Goal: Task Accomplishment & Management: Manage account settings

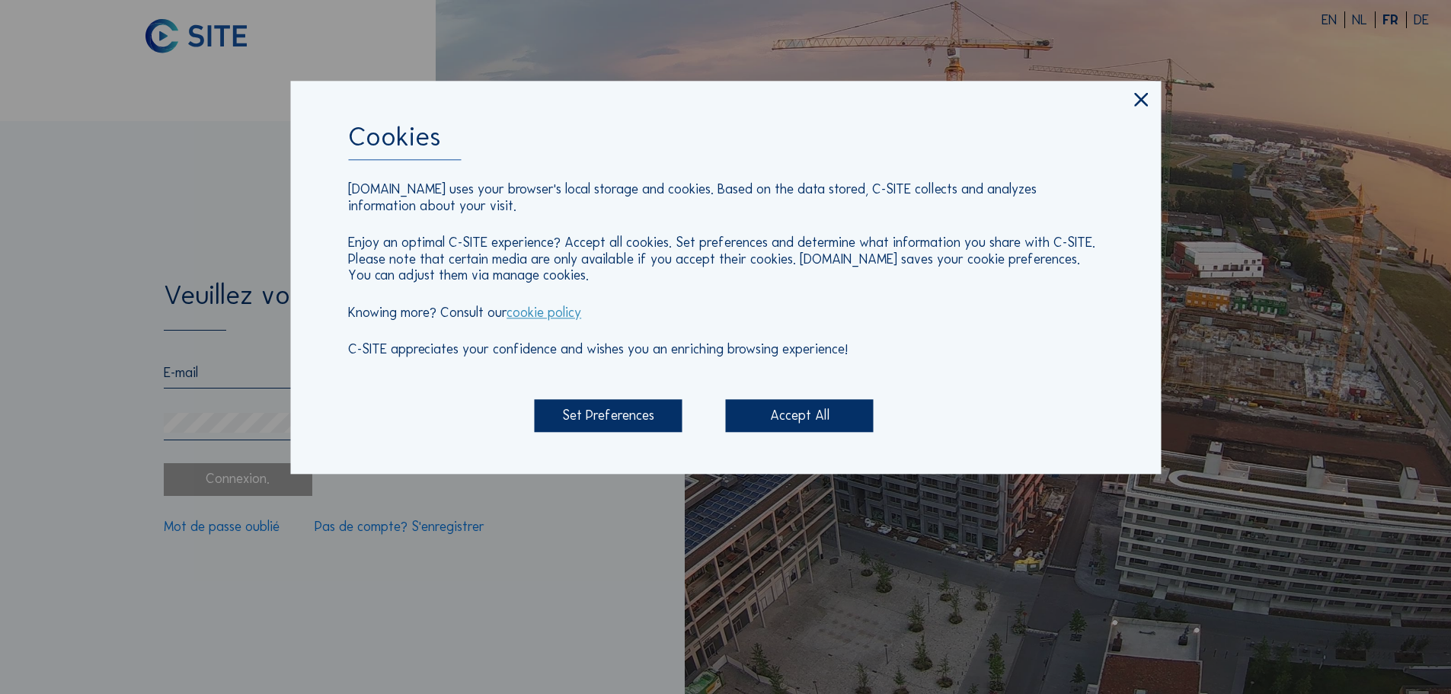
click at [835, 412] on div "Accept All" at bounding box center [800, 416] width 148 height 33
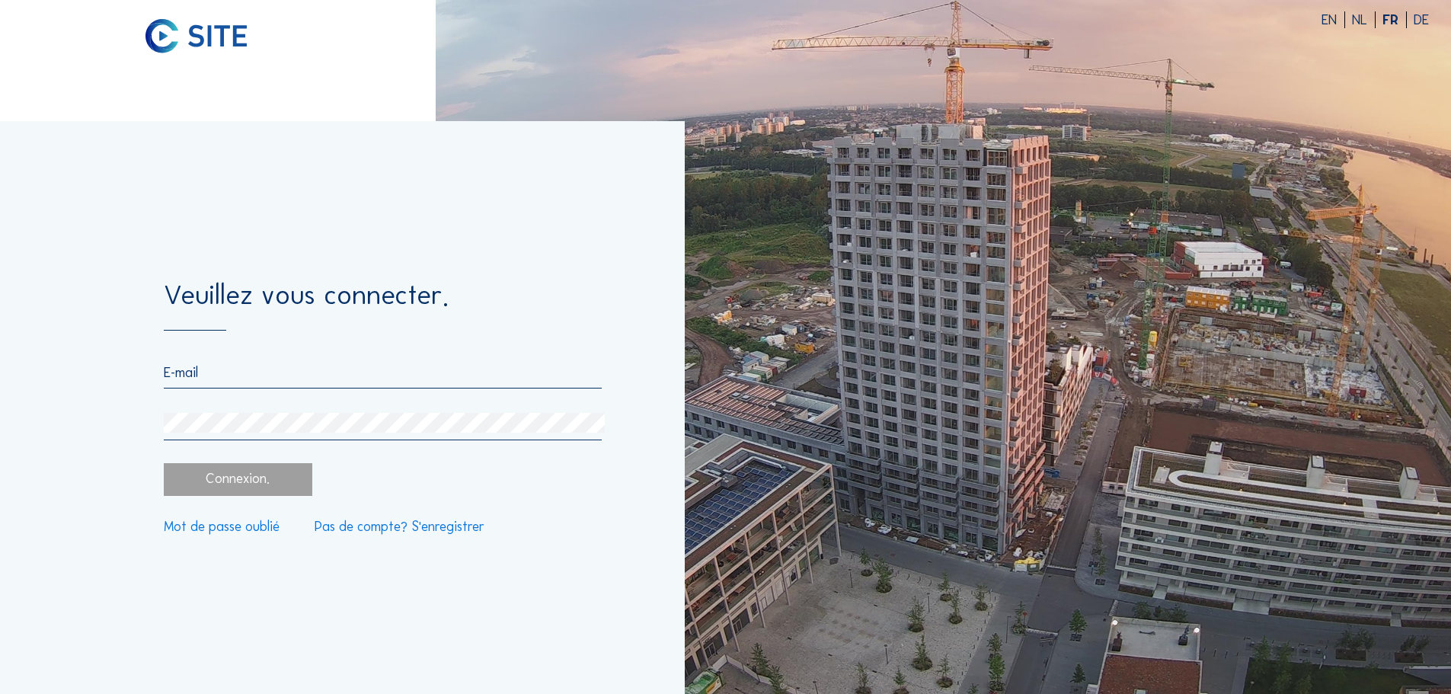
click at [234, 377] on input "email" at bounding box center [382, 372] width 437 height 17
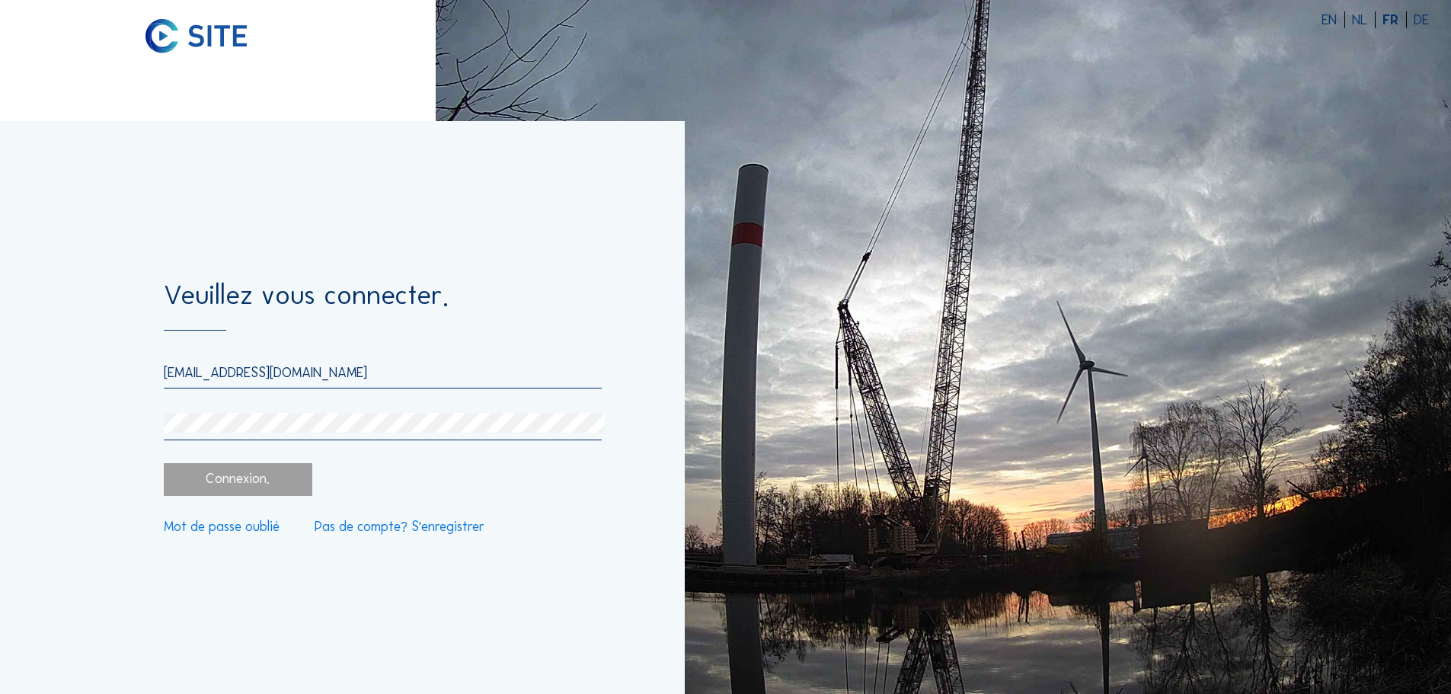
click at [191, 372] on input "[EMAIL_ADDRESS][DOMAIN_NAME]" at bounding box center [382, 372] width 437 height 17
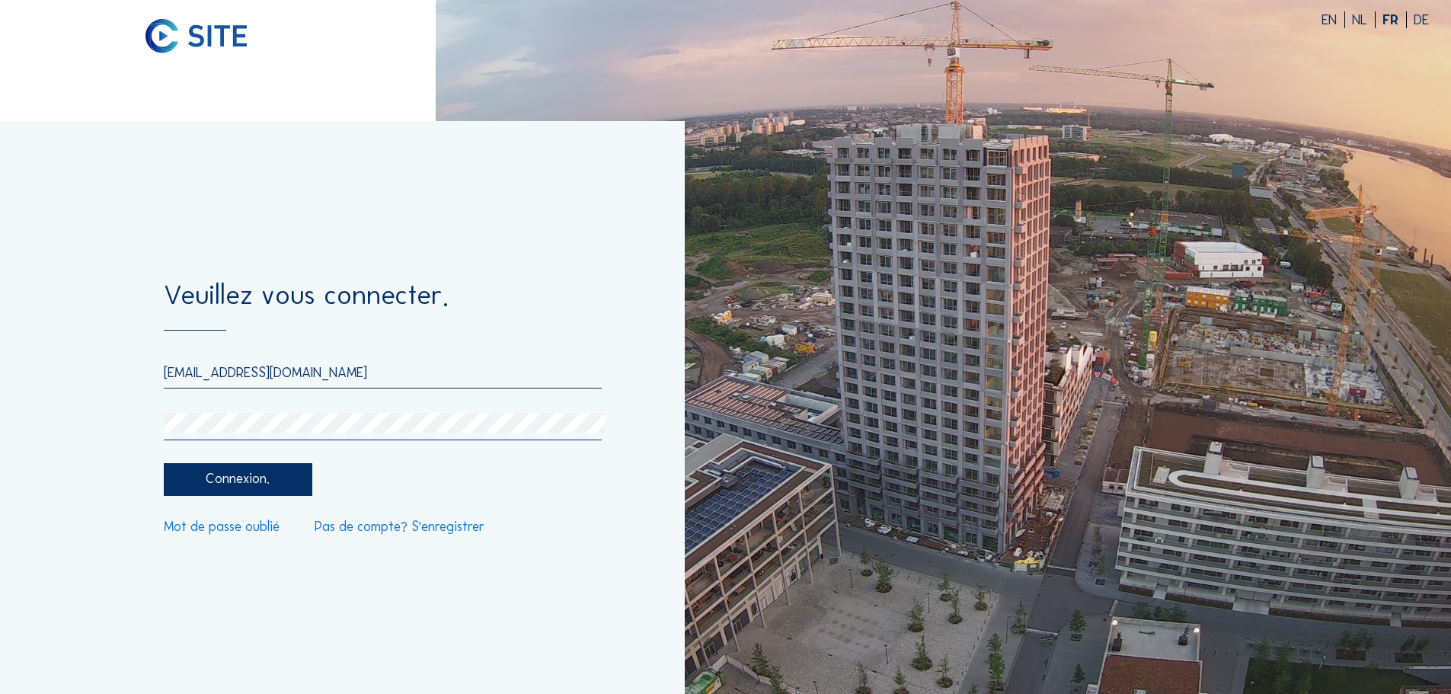
click at [232, 484] on div "Connexion." at bounding box center [238, 479] width 148 height 33
click at [194, 372] on input "[EMAIL_ADDRESS][DOMAIN_NAME]" at bounding box center [382, 372] width 437 height 17
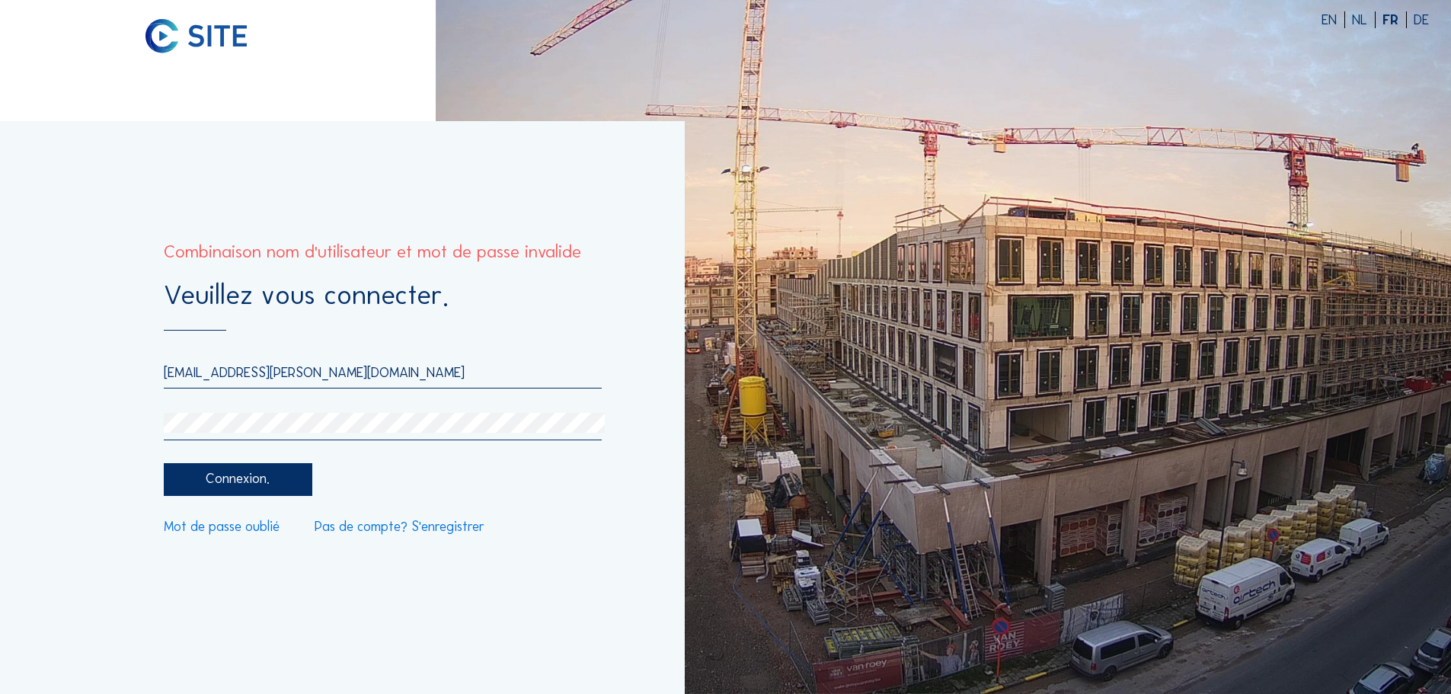
type input "[EMAIL_ADDRESS][PERSON_NAME][DOMAIN_NAME]"
click at [234, 478] on div "Connexion." at bounding box center [238, 479] width 148 height 33
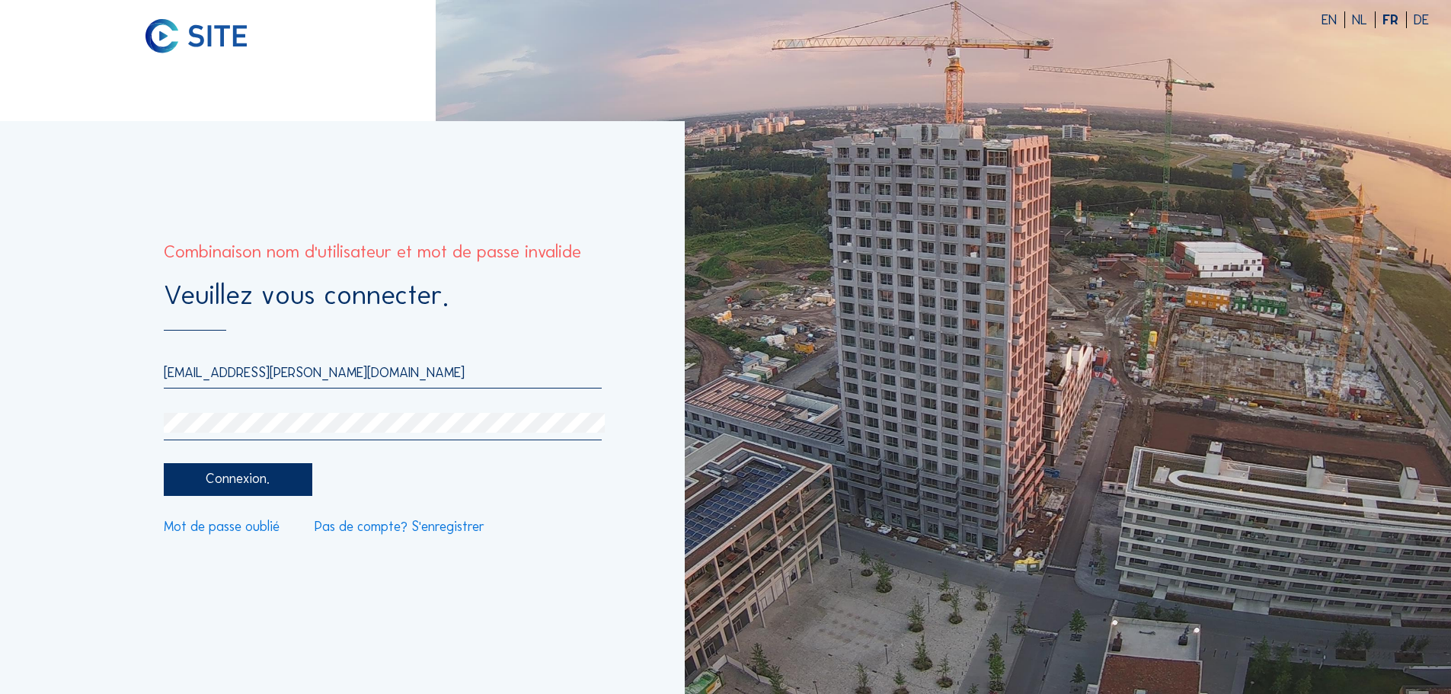
click at [354, 378] on input "[EMAIL_ADDRESS][PERSON_NAME][DOMAIN_NAME]" at bounding box center [382, 372] width 437 height 17
click at [271, 477] on div "Connexion." at bounding box center [238, 479] width 148 height 33
click at [94, 405] on div "Veuillez vous connecter. [EMAIL_ADDRESS][PERSON_NAME][DOMAIN_NAME] Connexion. M…" at bounding box center [342, 407] width 685 height 573
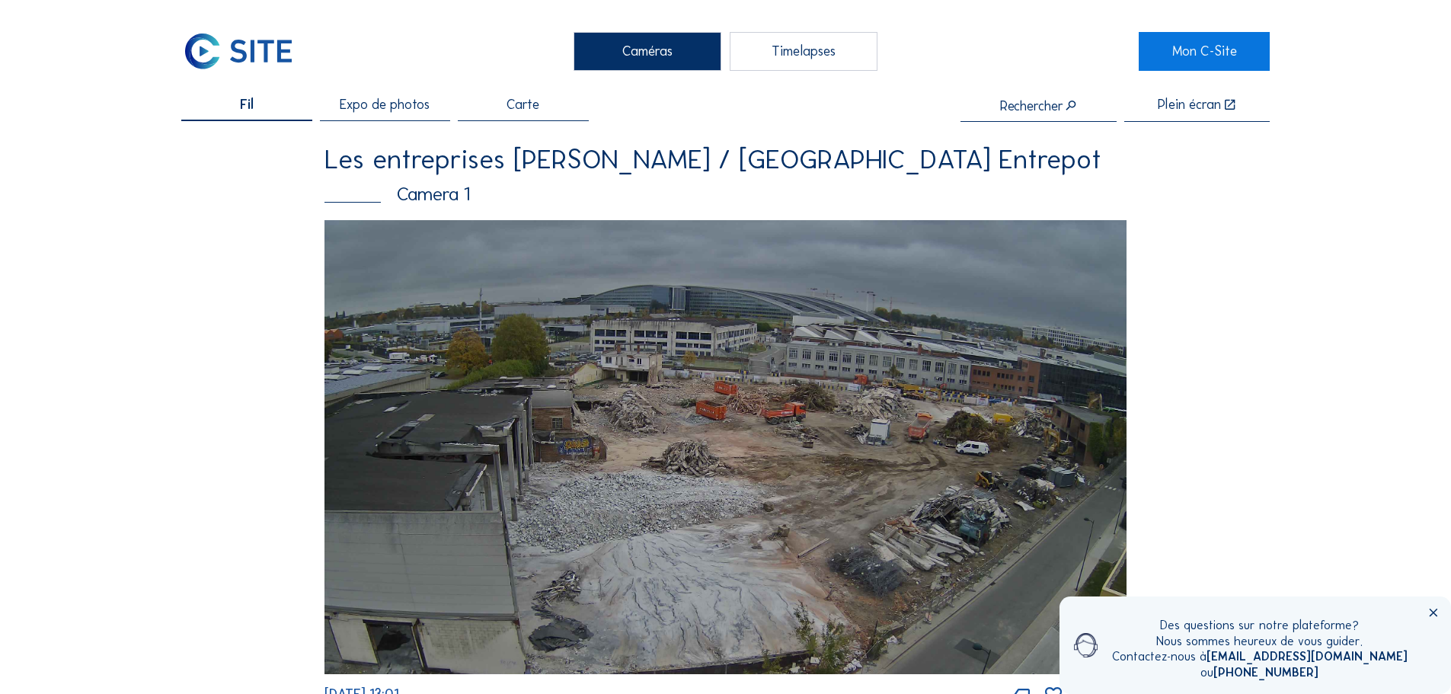
click at [363, 109] on span "Expo de photos" at bounding box center [385, 105] width 90 height 14
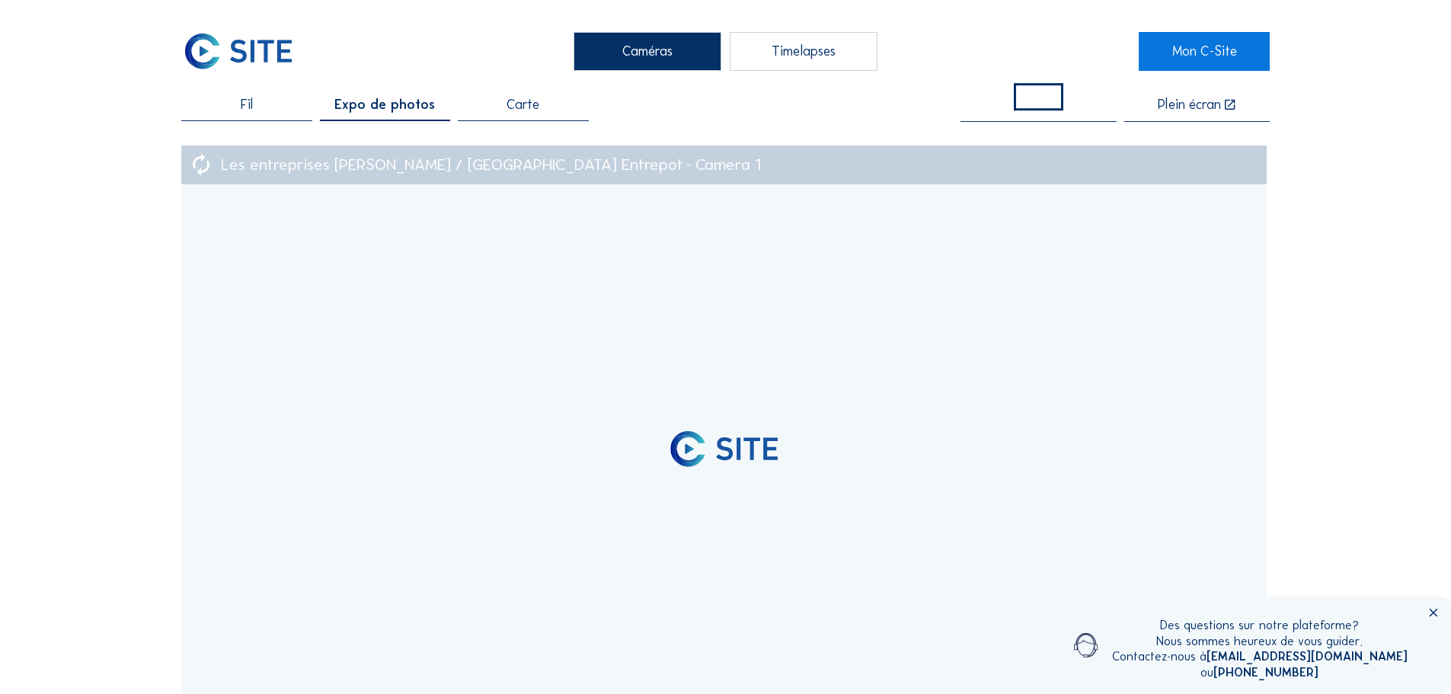
click at [525, 107] on span "Carte" at bounding box center [522, 105] width 33 height 14
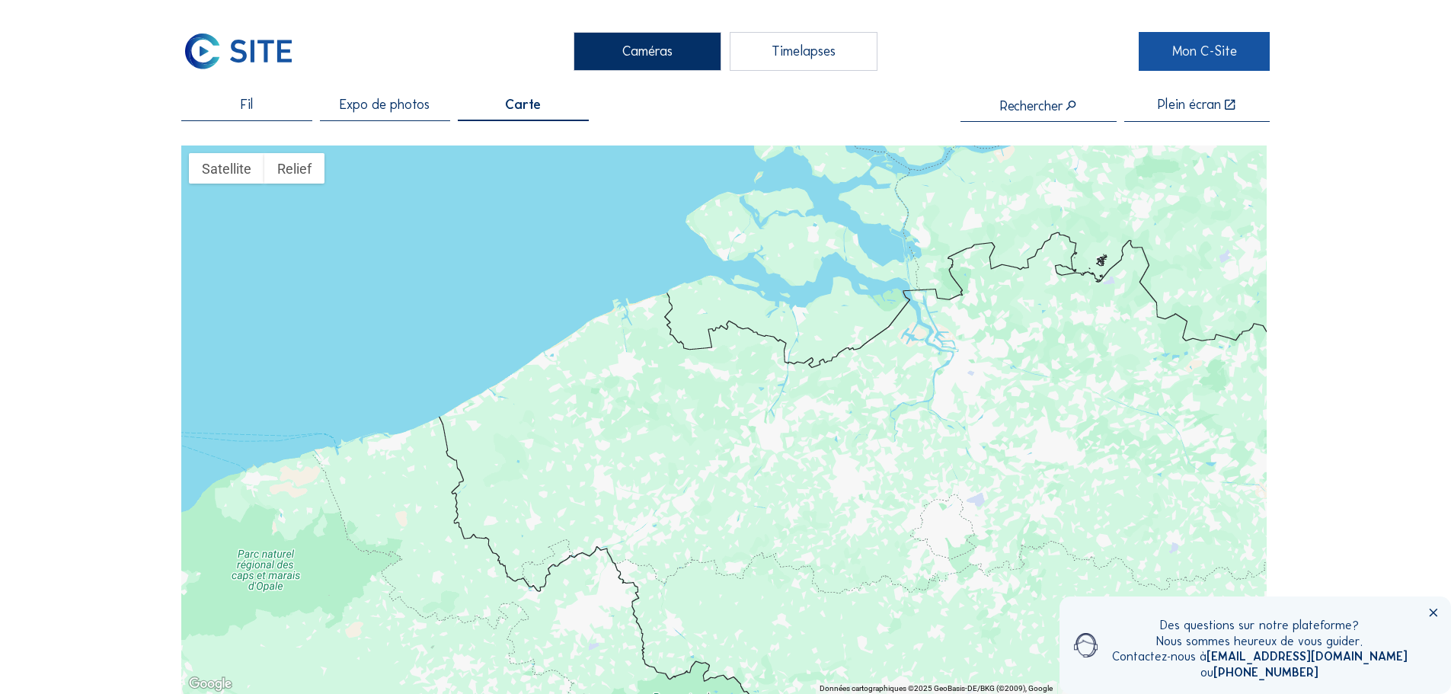
click at [1200, 56] on link "Mon C-Site" at bounding box center [1204, 51] width 130 height 38
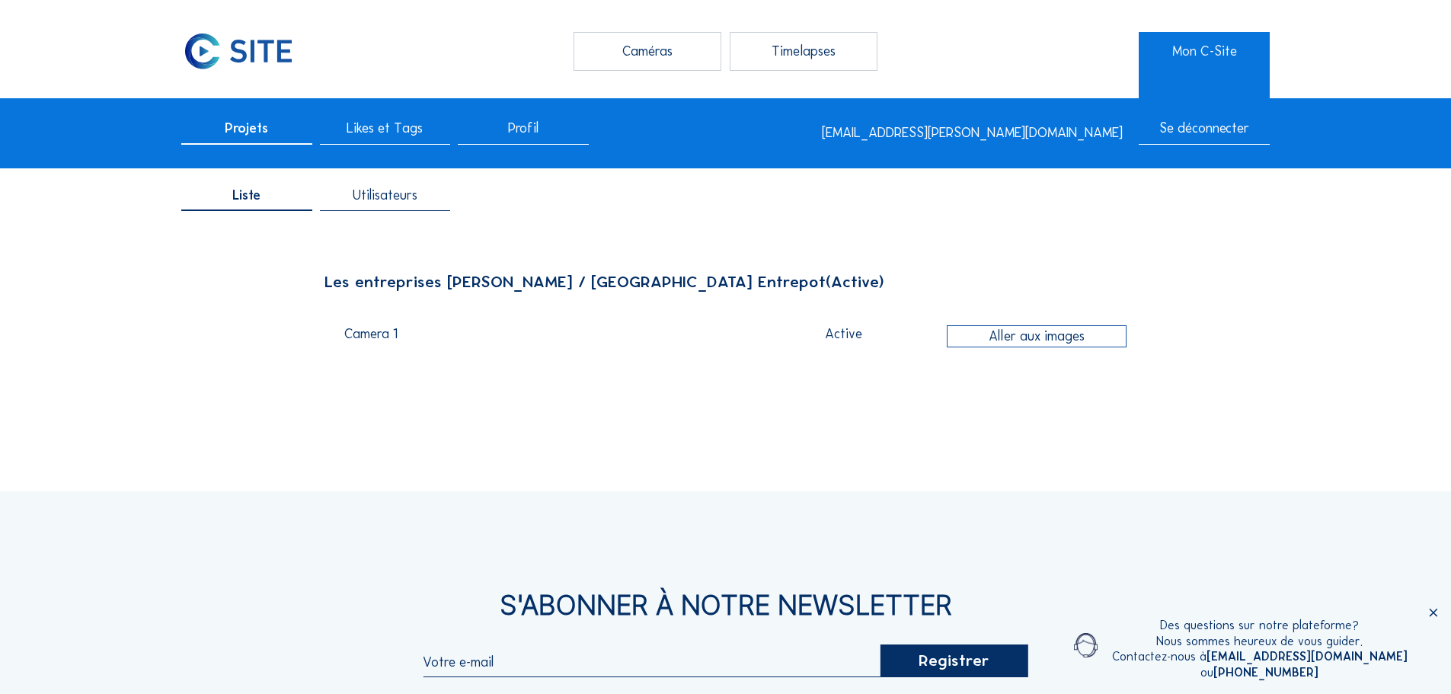
click at [803, 59] on div "Timelapses" at bounding box center [804, 51] width 148 height 38
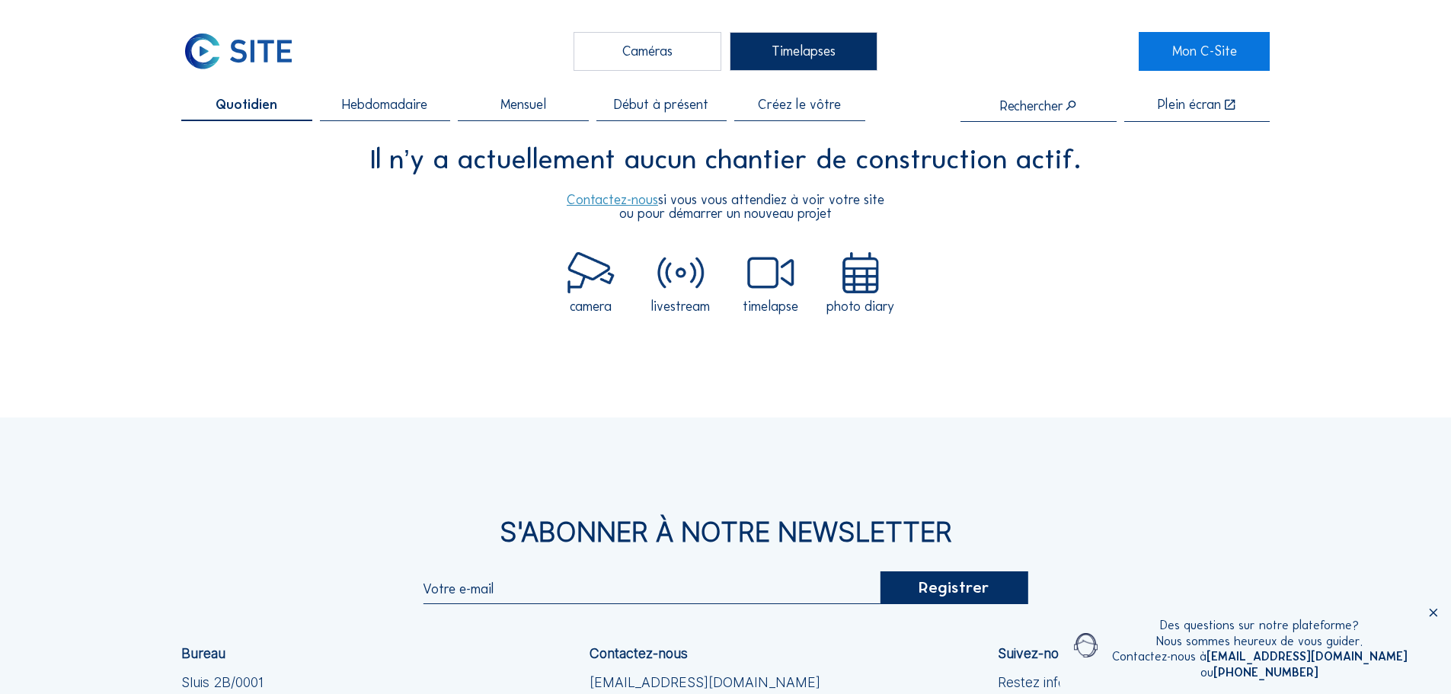
click at [687, 56] on div "Caméras" at bounding box center [647, 51] width 148 height 38
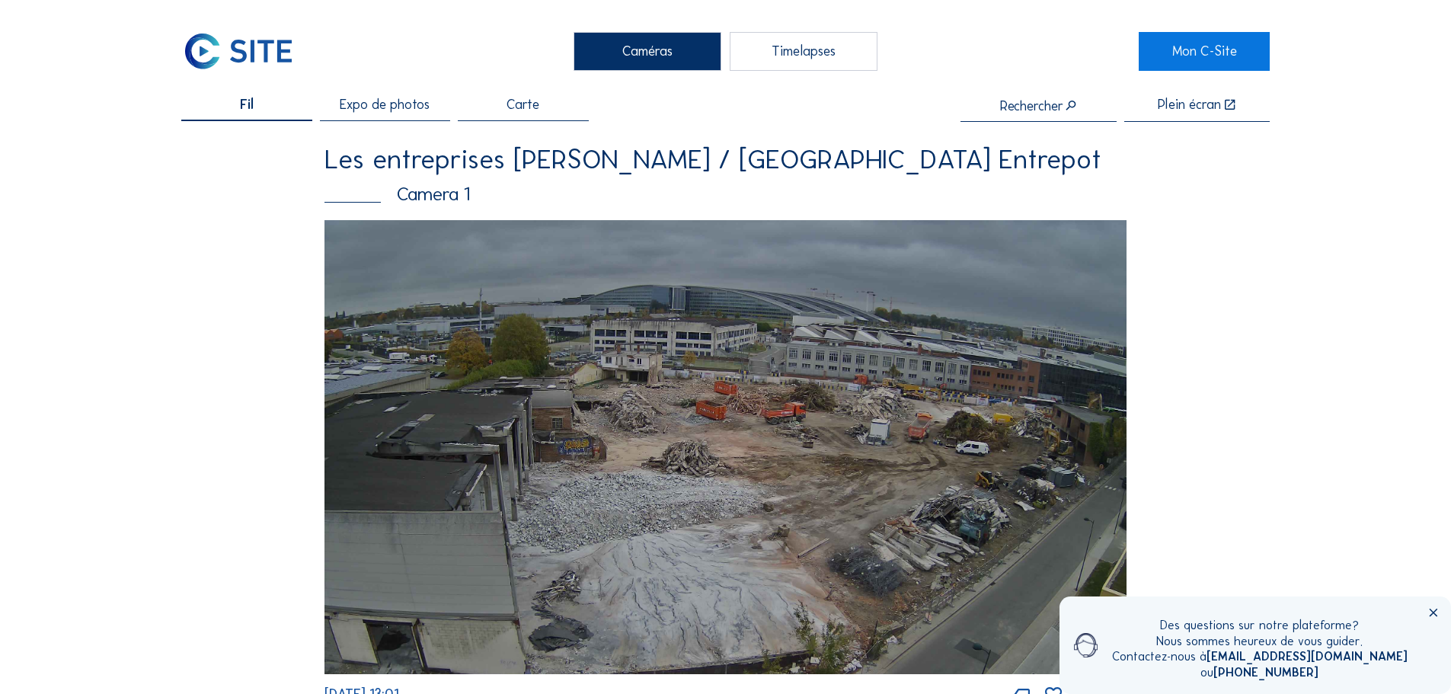
click at [397, 112] on span "Expo de photos" at bounding box center [385, 105] width 90 height 14
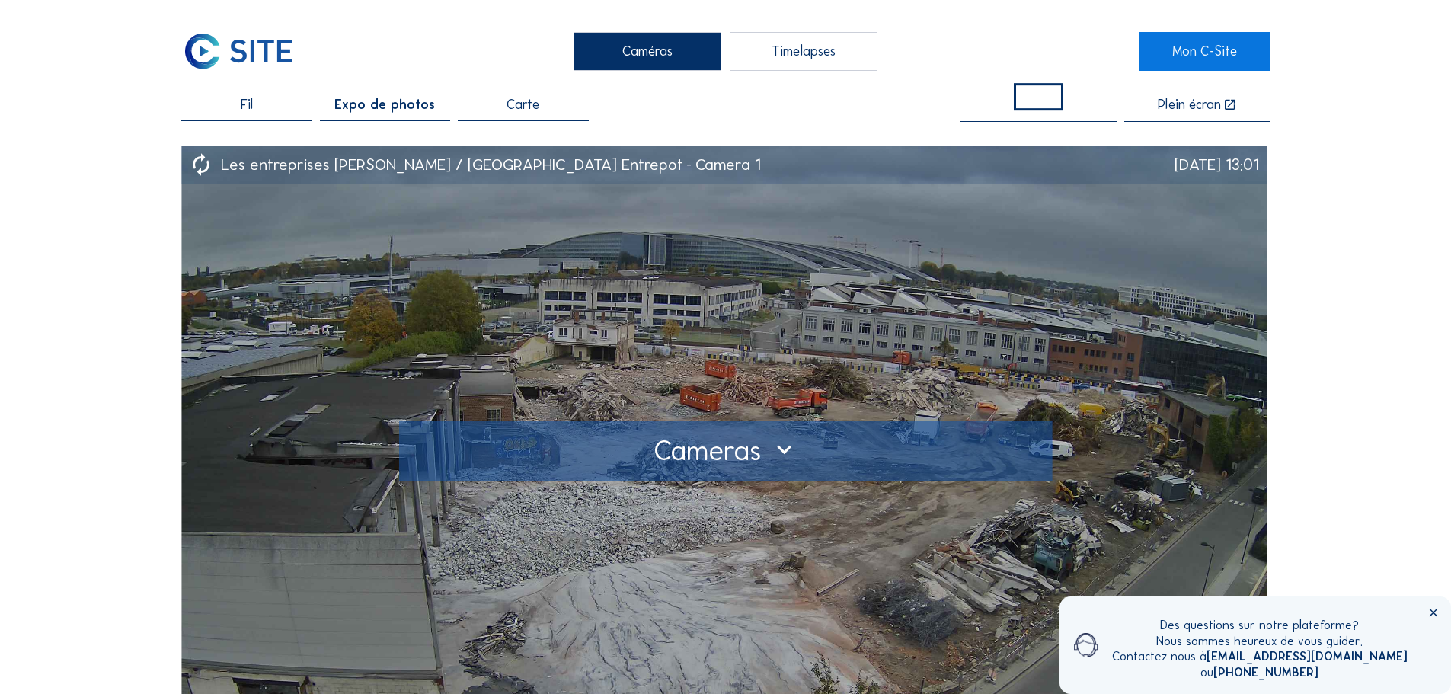
click at [720, 455] on div at bounding box center [726, 451] width 624 height 24
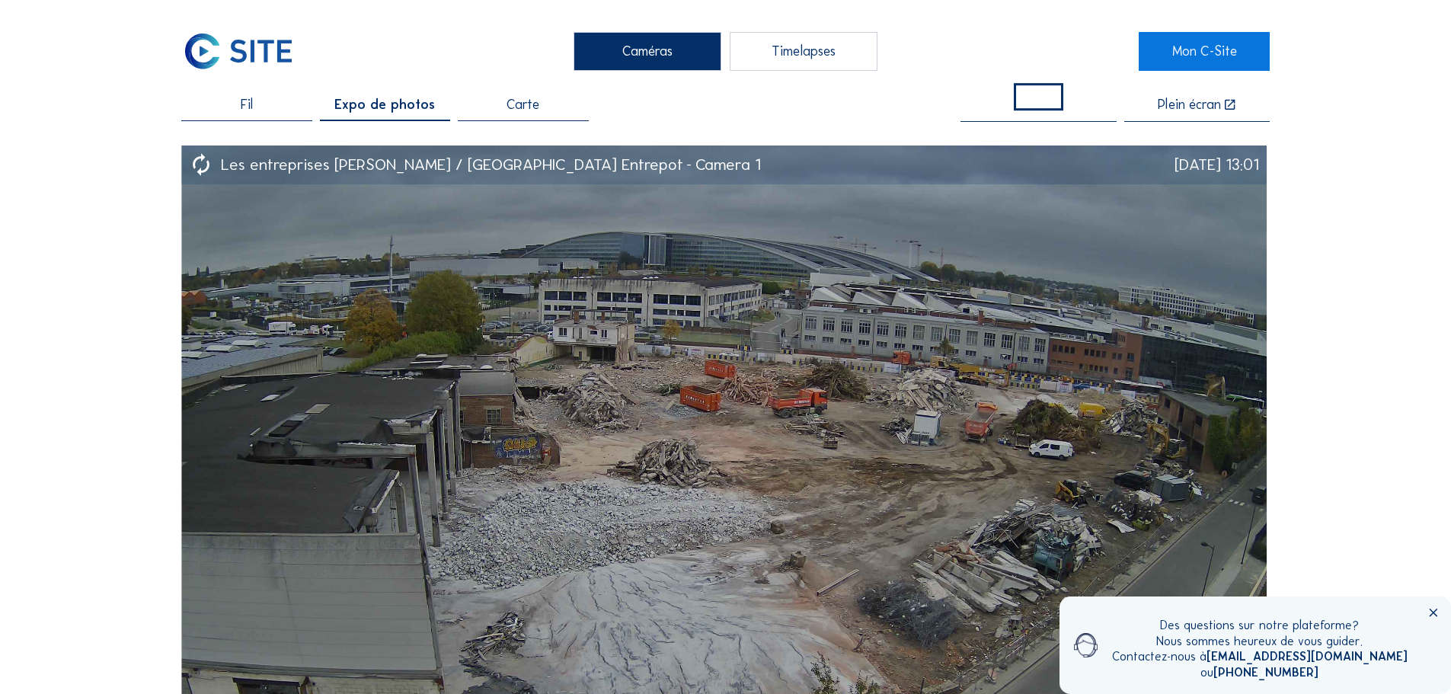
click at [544, 104] on div "Carte" at bounding box center [523, 109] width 130 height 23
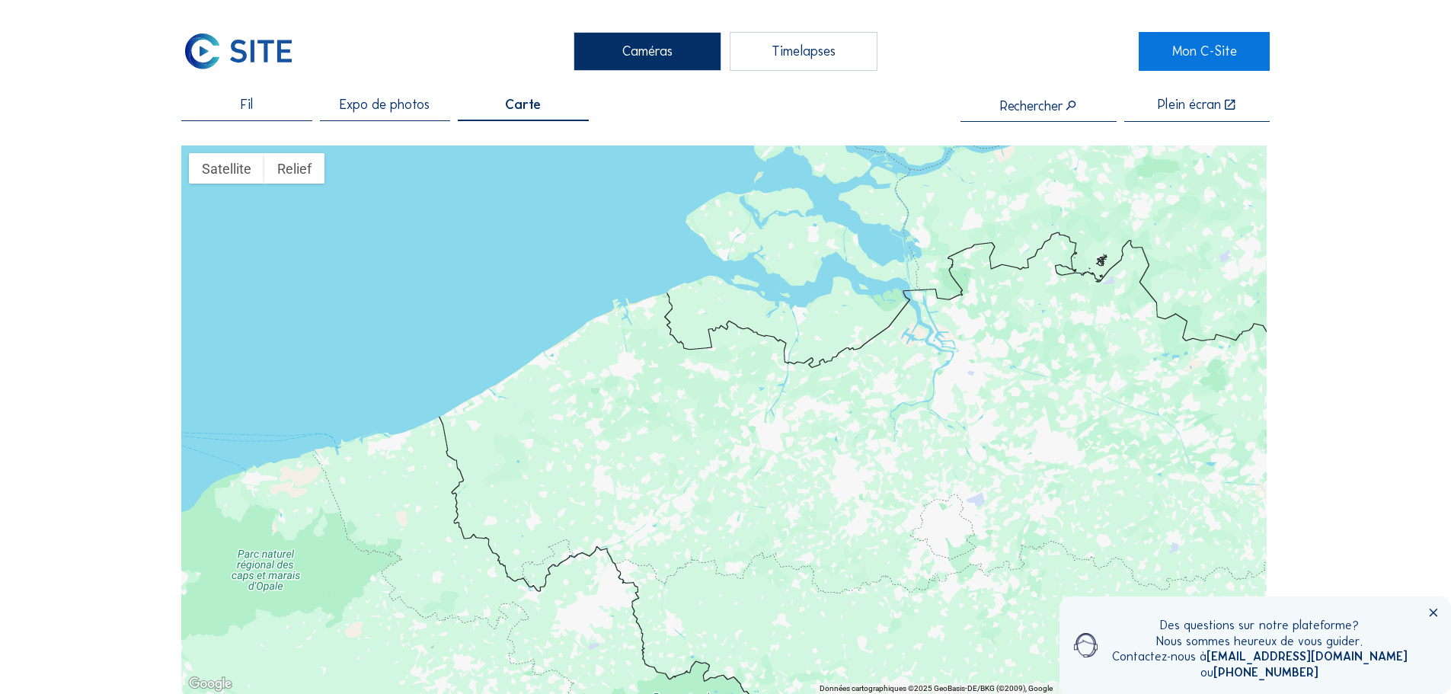
click at [410, 115] on div "Expo de photos" at bounding box center [385, 109] width 130 height 23
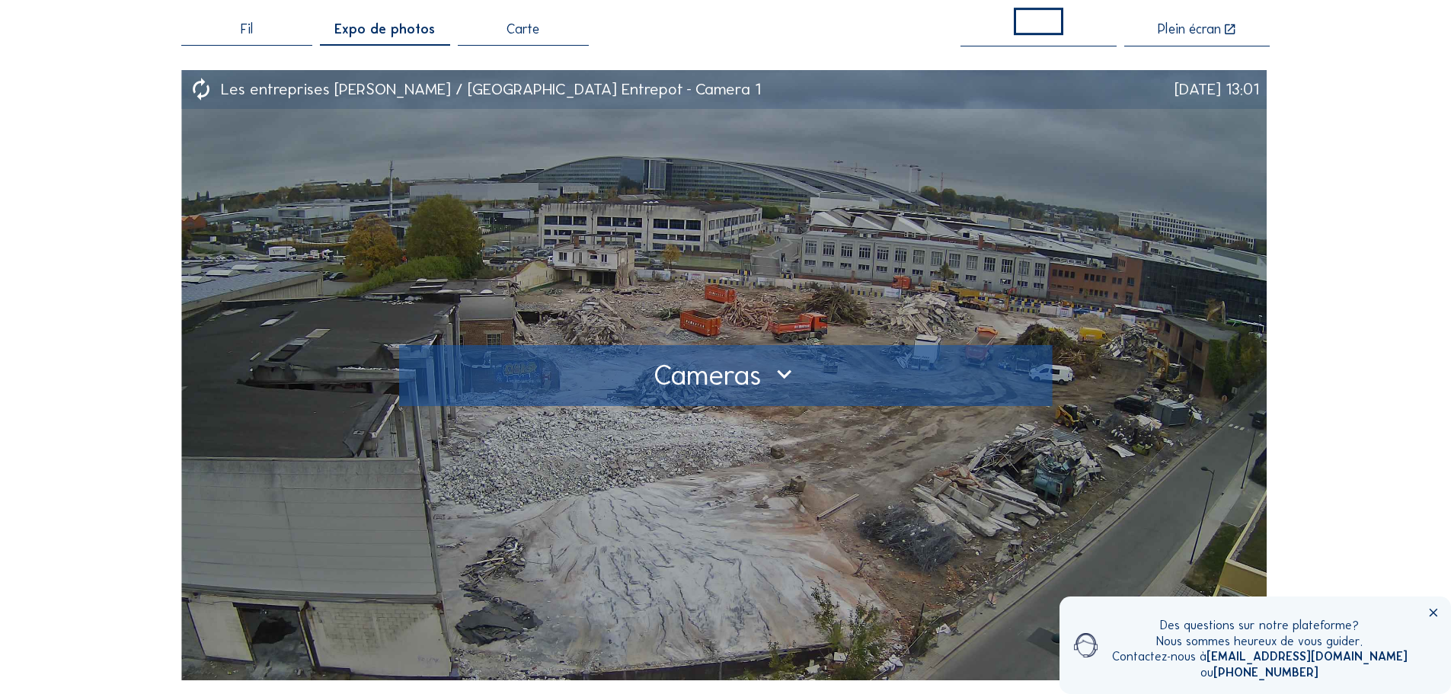
scroll to position [30, 0]
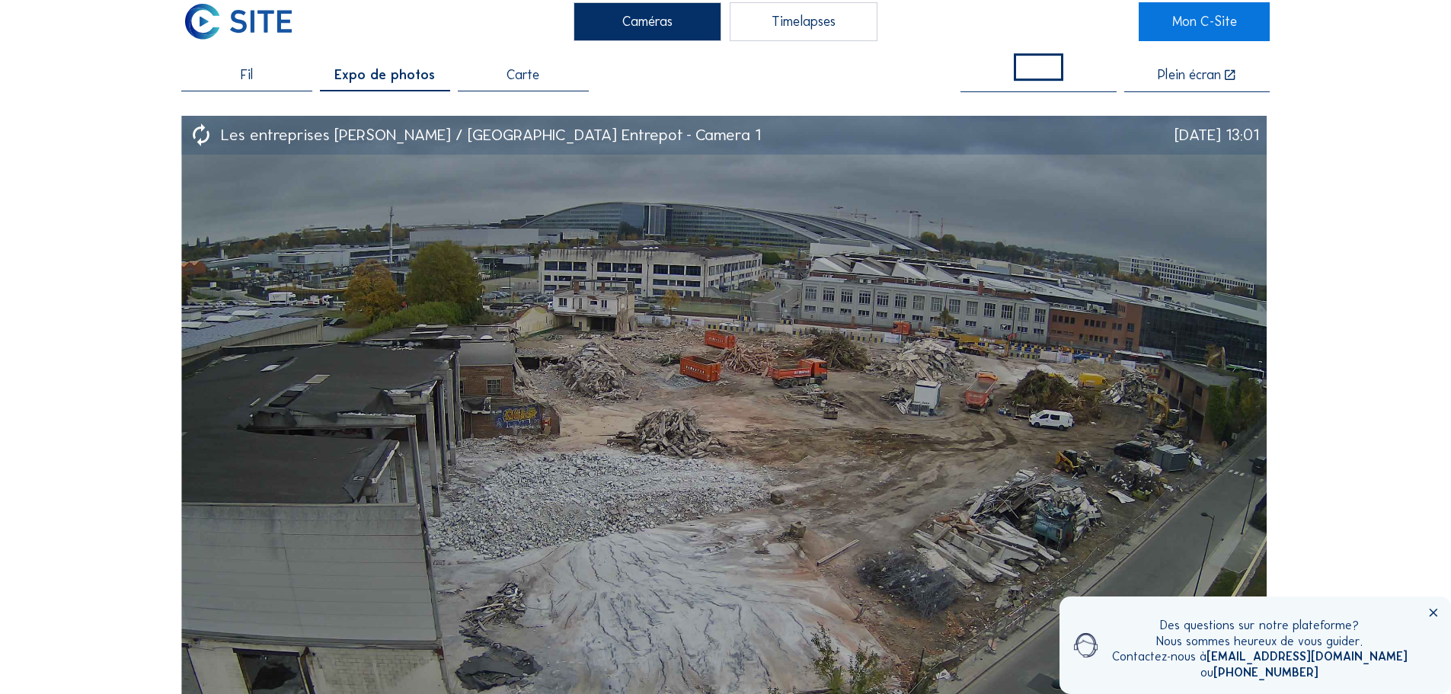
click at [1168, 26] on link "Mon C-Site" at bounding box center [1204, 21] width 130 height 38
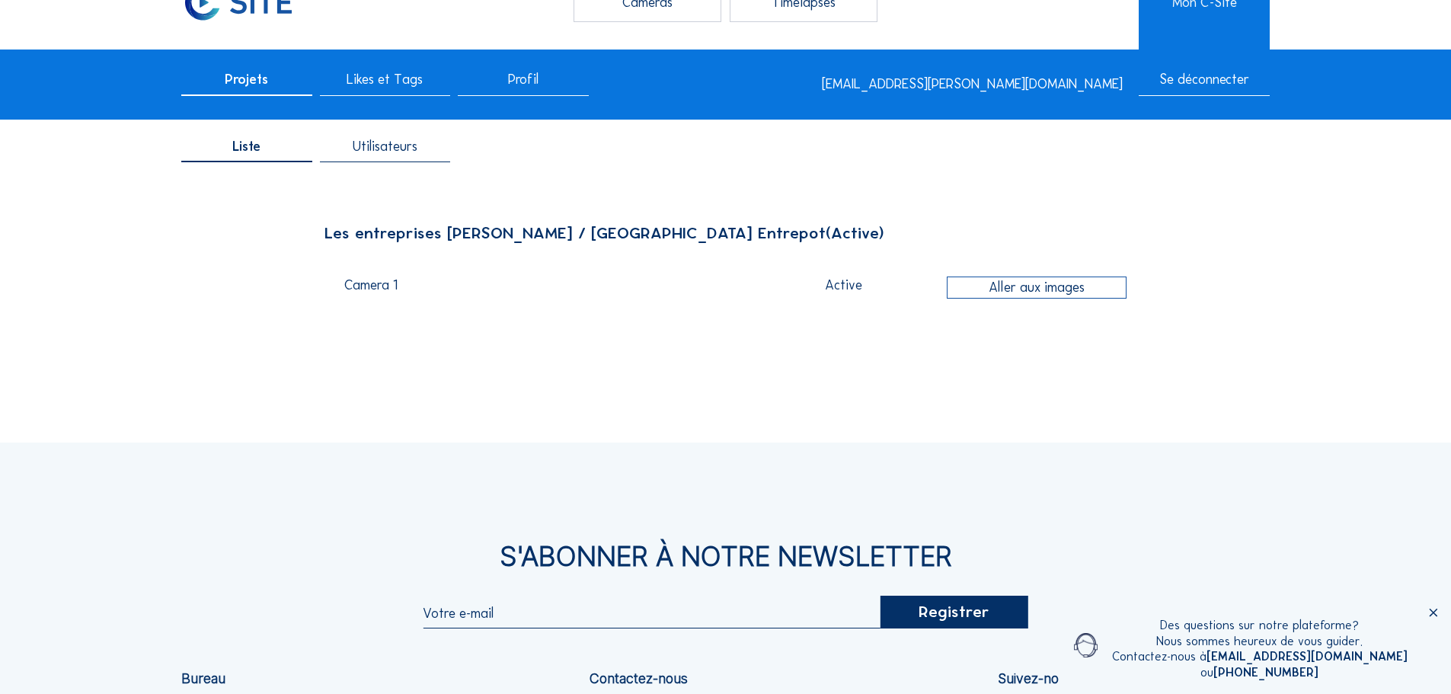
scroll to position [76, 0]
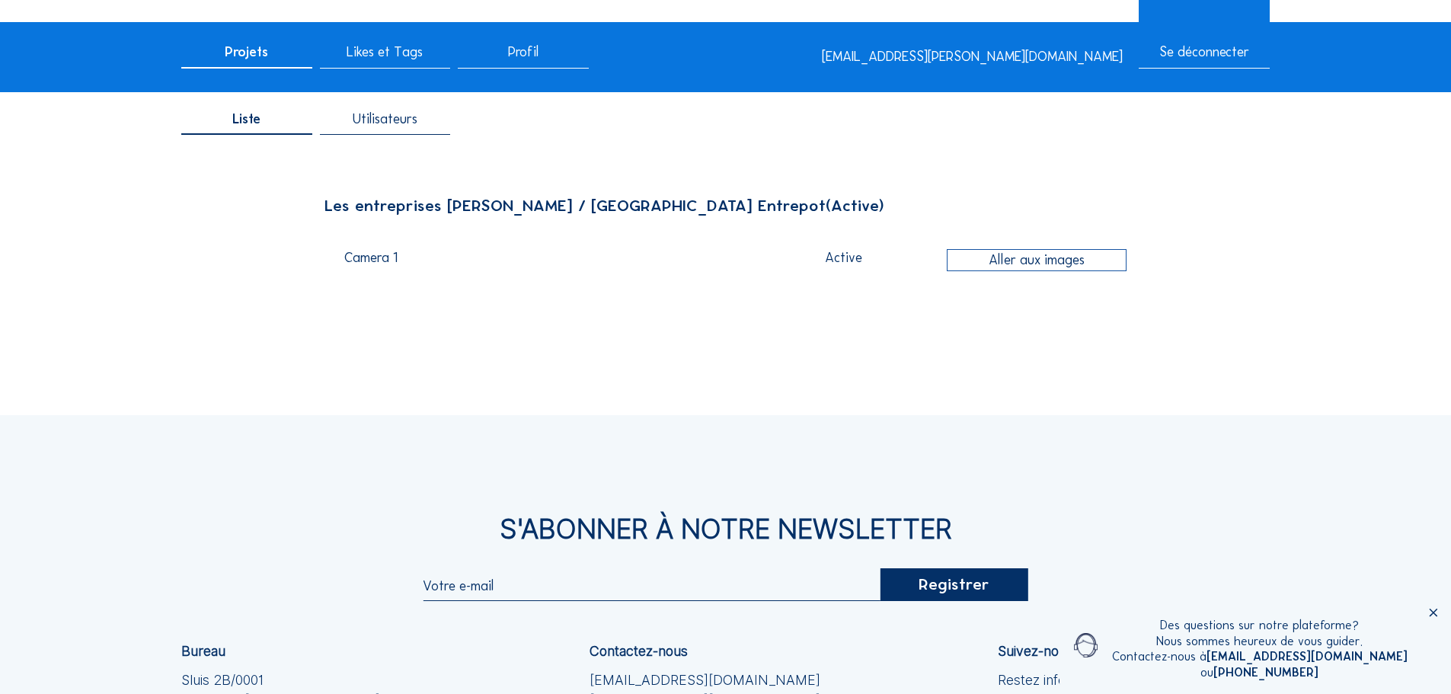
click at [372, 132] on div "Utilisateurs" at bounding box center [385, 124] width 130 height 23
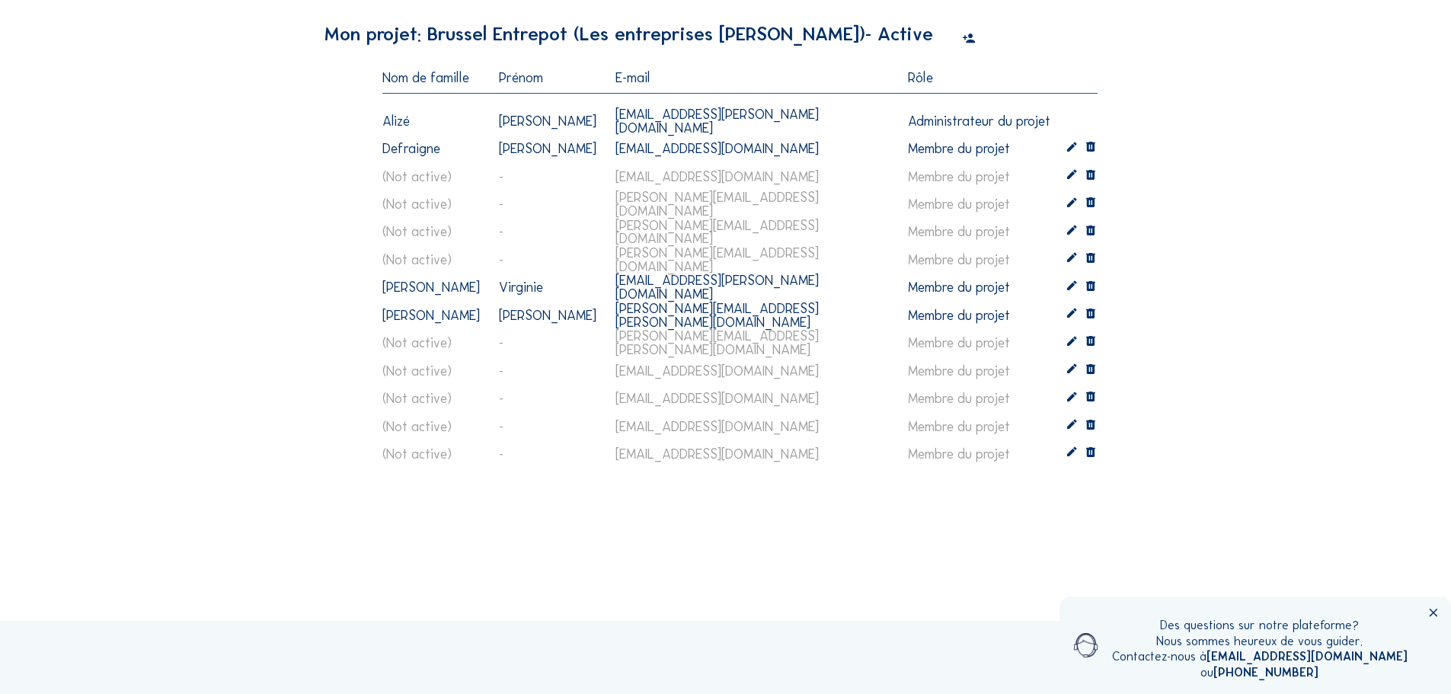
scroll to position [152, 0]
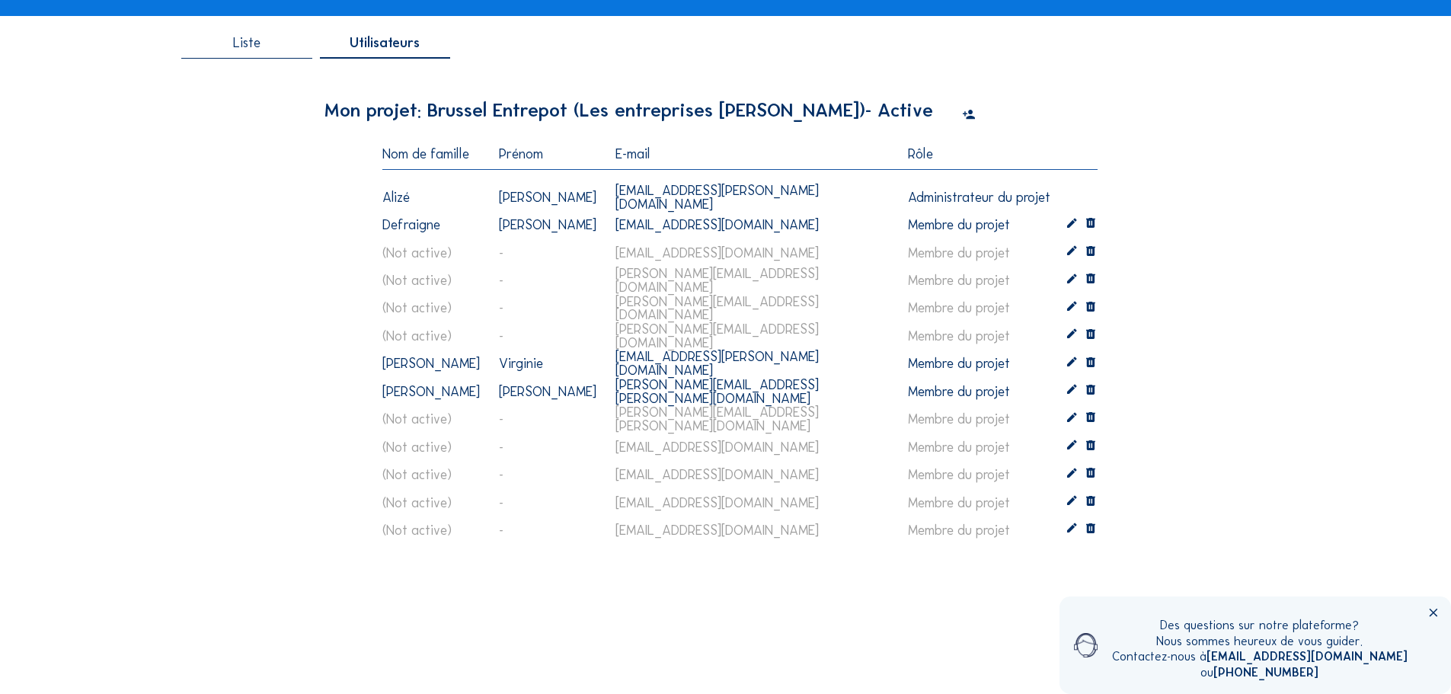
click at [963, 117] on icon at bounding box center [969, 115] width 14 height 17
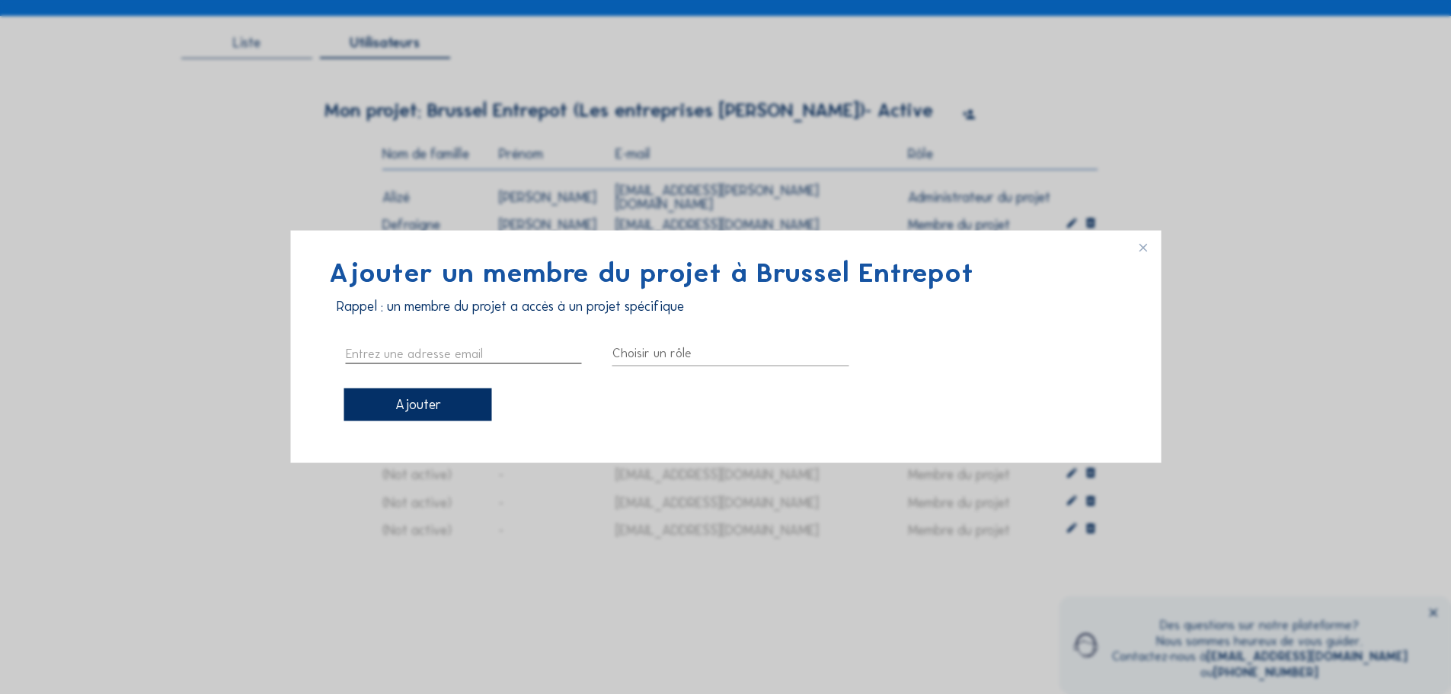
click at [433, 351] on input "text" at bounding box center [464, 353] width 236 height 20
type input "c"
click at [1142, 248] on icon at bounding box center [1148, 243] width 24 height 24
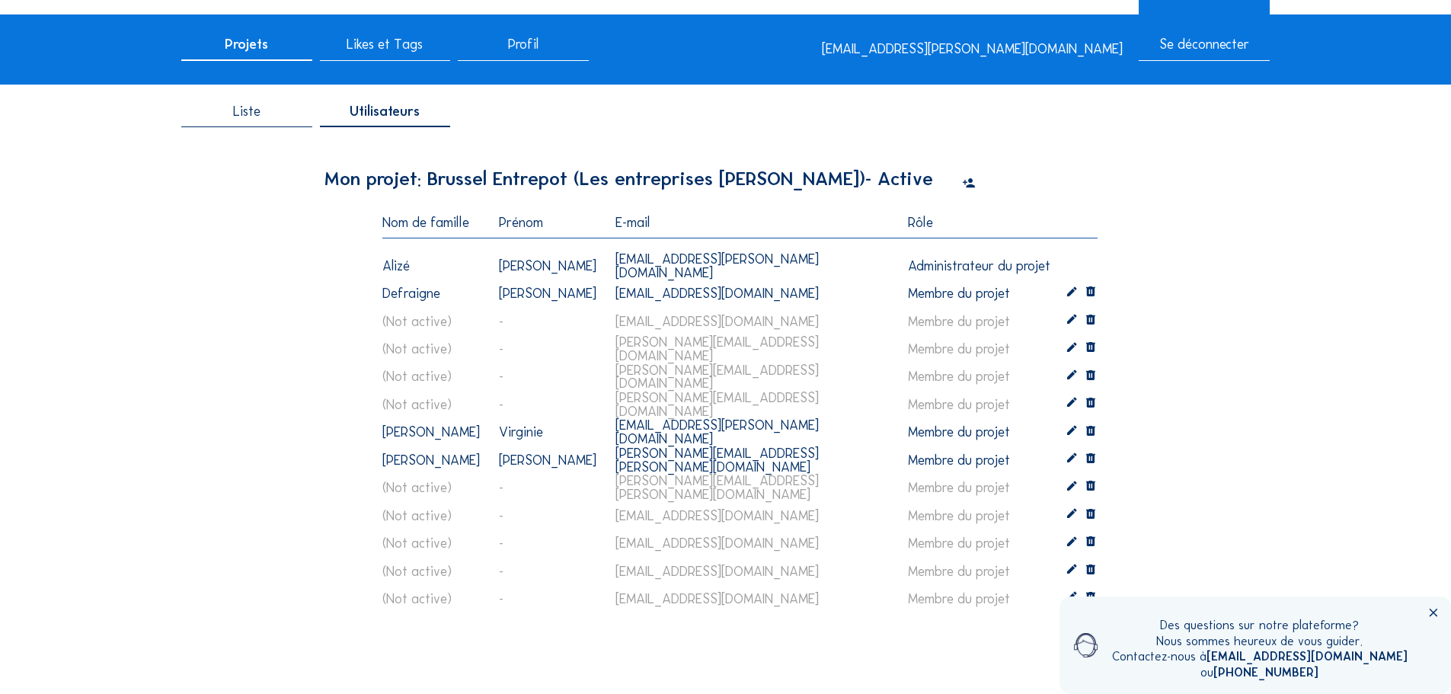
scroll to position [0, 0]
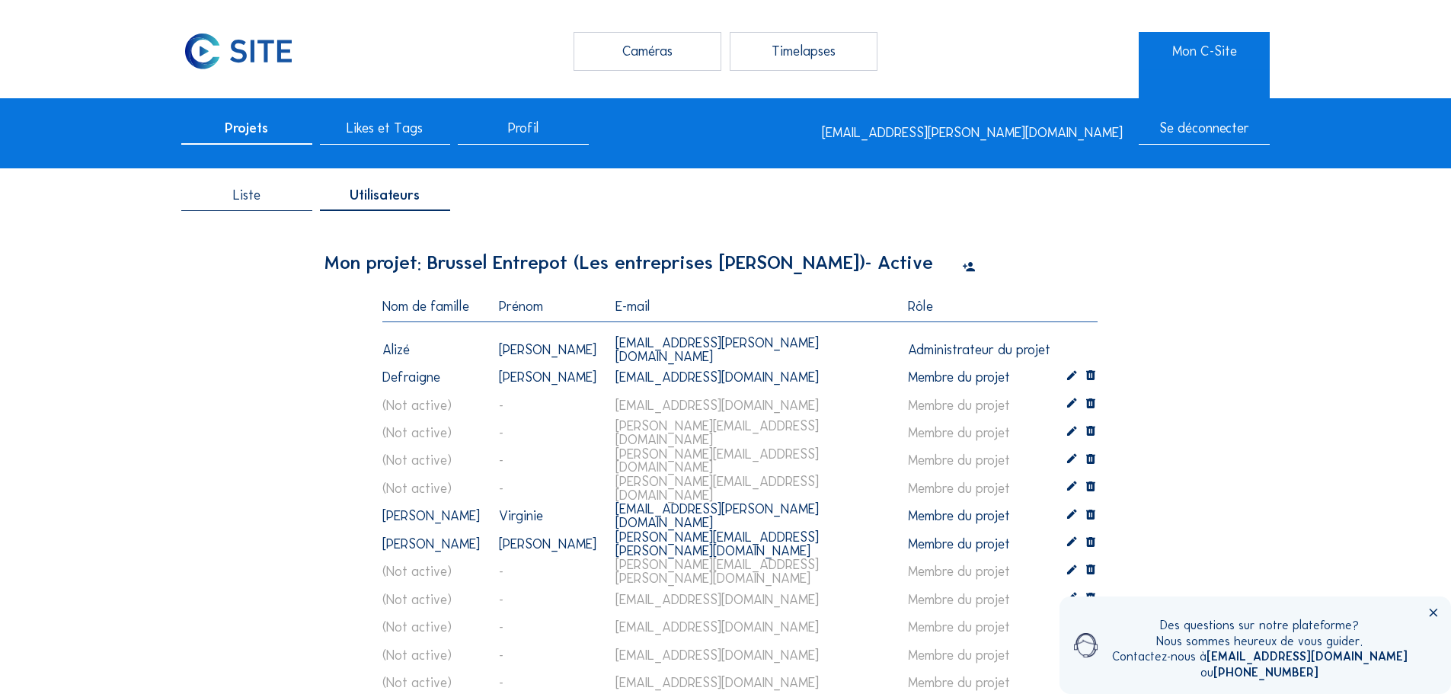
click at [965, 267] on icon at bounding box center [969, 267] width 14 height 17
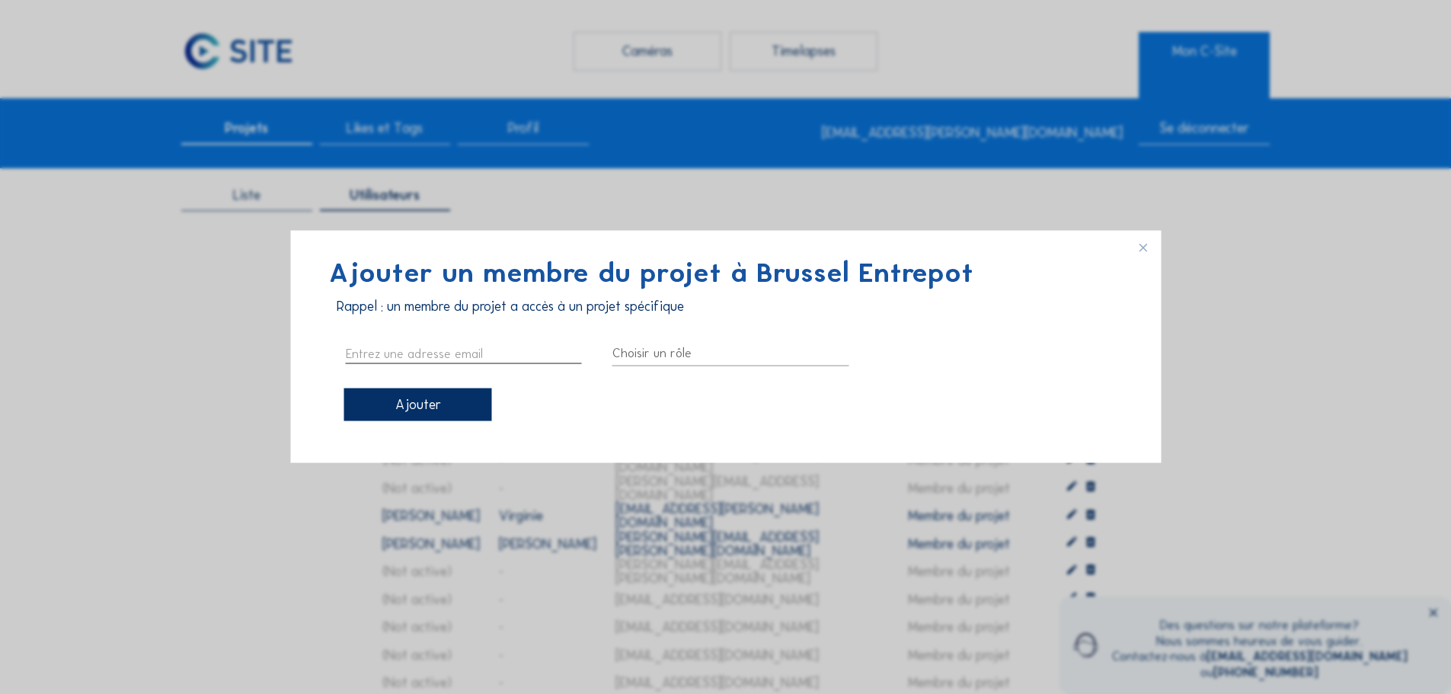
click at [393, 354] on input "text" at bounding box center [464, 353] width 236 height 20
paste input "GOEDERTIER [DEMOGRAPHIC_DATA] <[EMAIL_ADDRESS][DOMAIN_NAME]>"
click at [385, 354] on input "GOEDERTIER [DEMOGRAPHIC_DATA] <[EMAIL_ADDRESS][DOMAIN_NAME]>" at bounding box center [464, 353] width 236 height 20
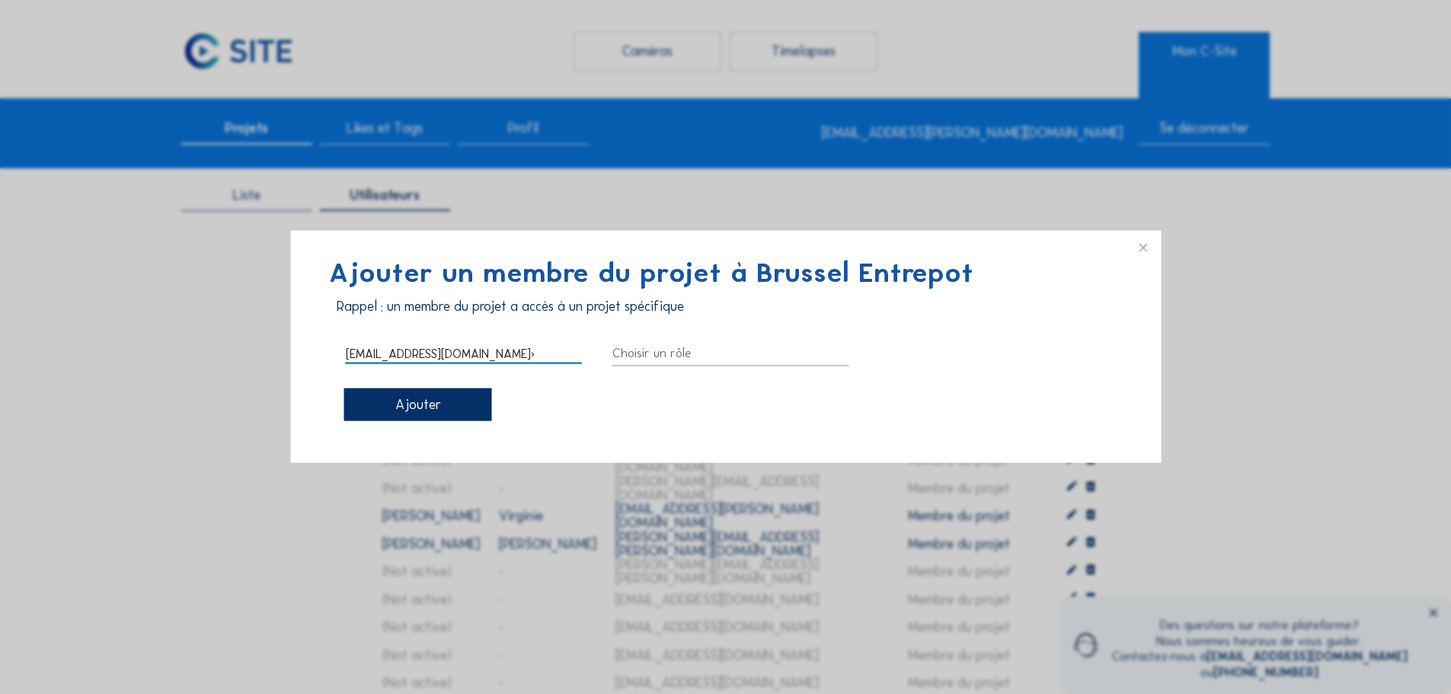
click at [560, 358] on input "[EMAIL_ADDRESS][DOMAIN_NAME]>" at bounding box center [464, 353] width 236 height 20
type input "[EMAIL_ADDRESS][DOMAIN_NAME]"
click at [650, 357] on div at bounding box center [730, 352] width 236 height 24
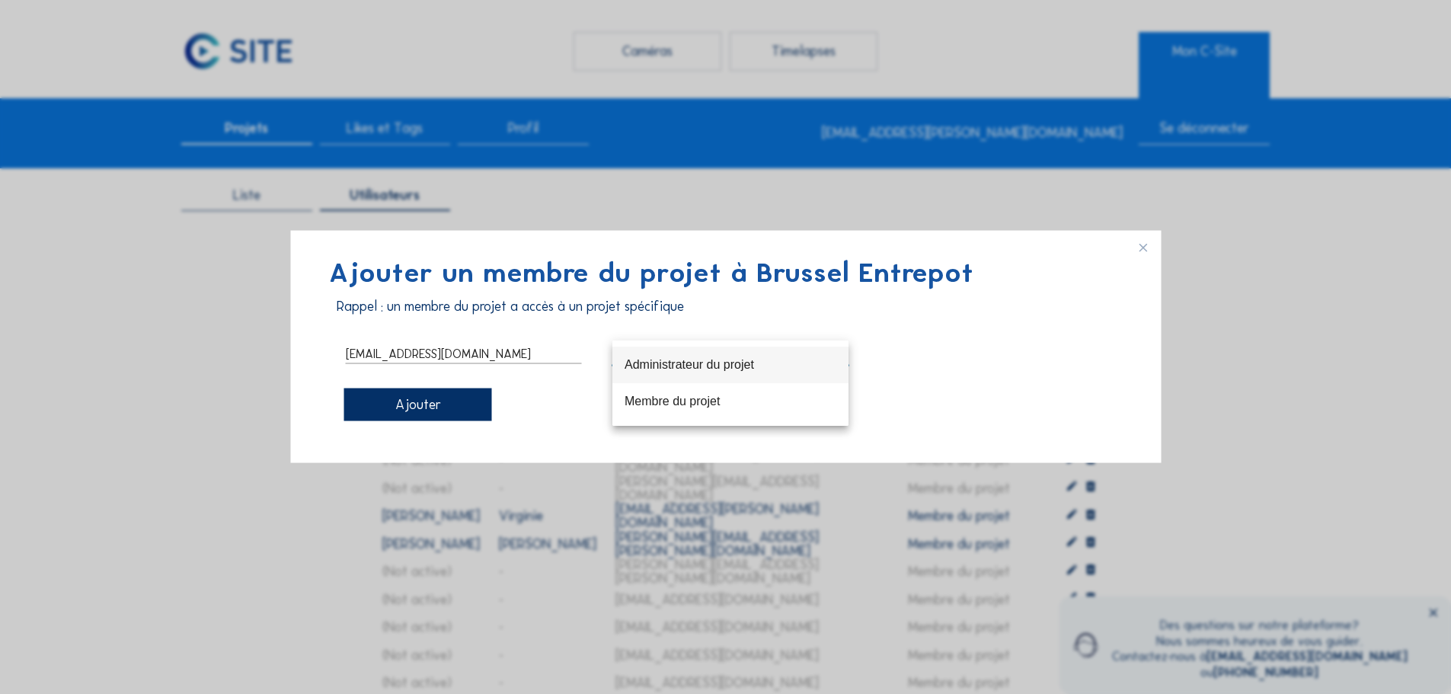
click at [684, 373] on div "Administrateur du projet" at bounding box center [730, 364] width 212 height 33
click at [671, 355] on div "Administrateur du projet" at bounding box center [678, 353] width 132 height 14
click at [678, 398] on div "Membre du projet" at bounding box center [730, 401] width 212 height 14
click at [433, 406] on div "Ajouter" at bounding box center [417, 404] width 148 height 33
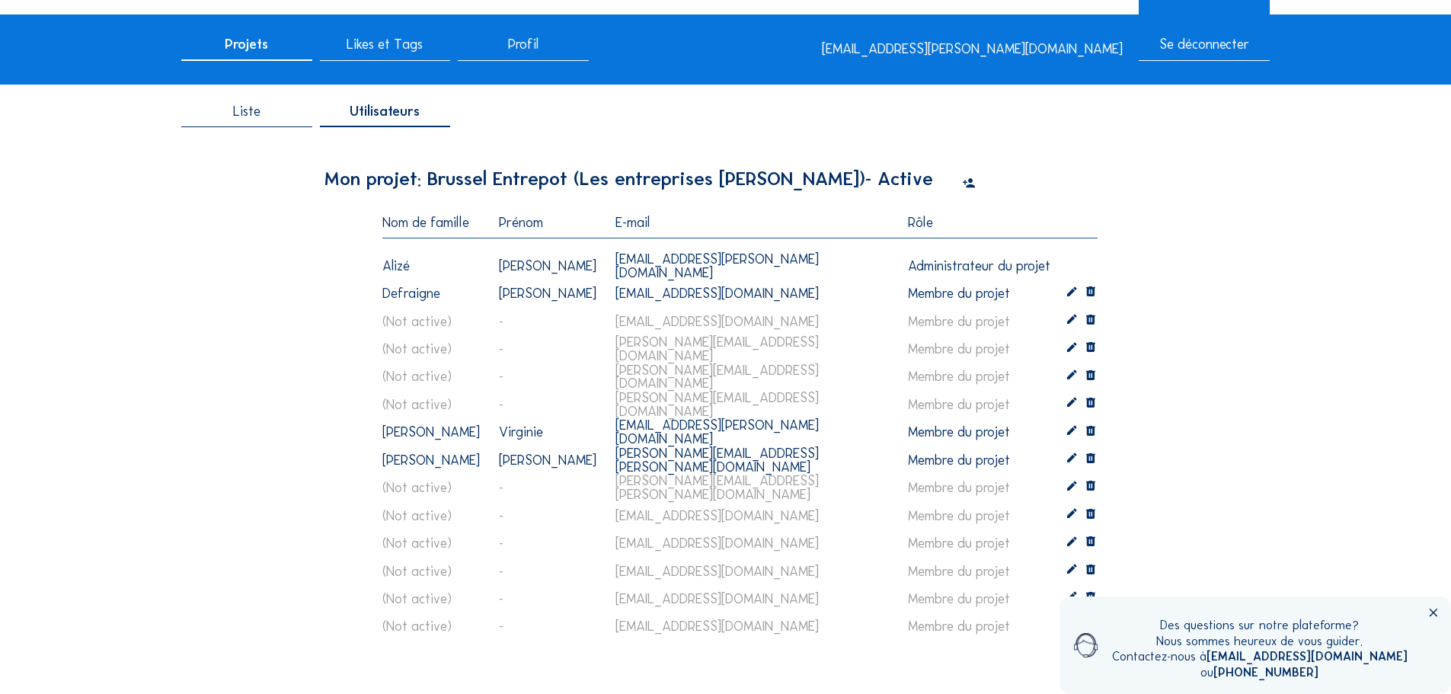
scroll to position [76, 0]
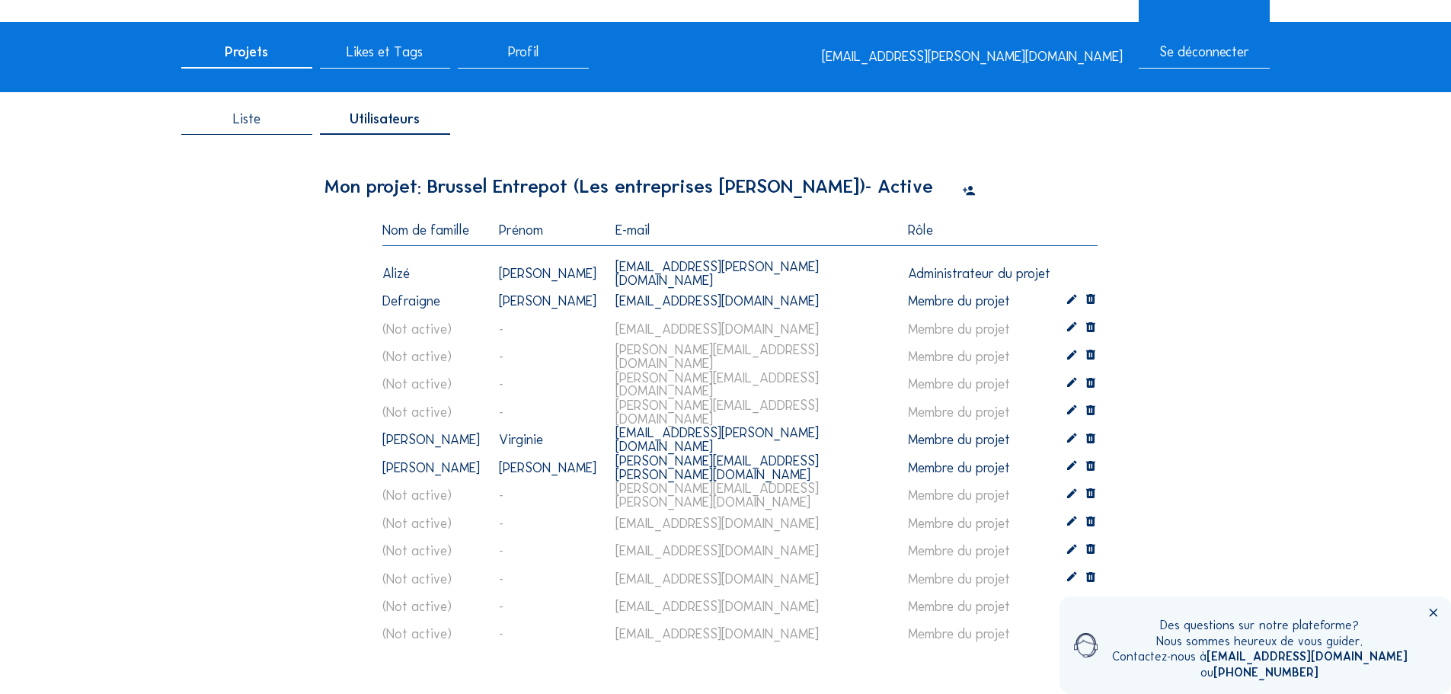
click at [962, 196] on icon at bounding box center [969, 191] width 14 height 17
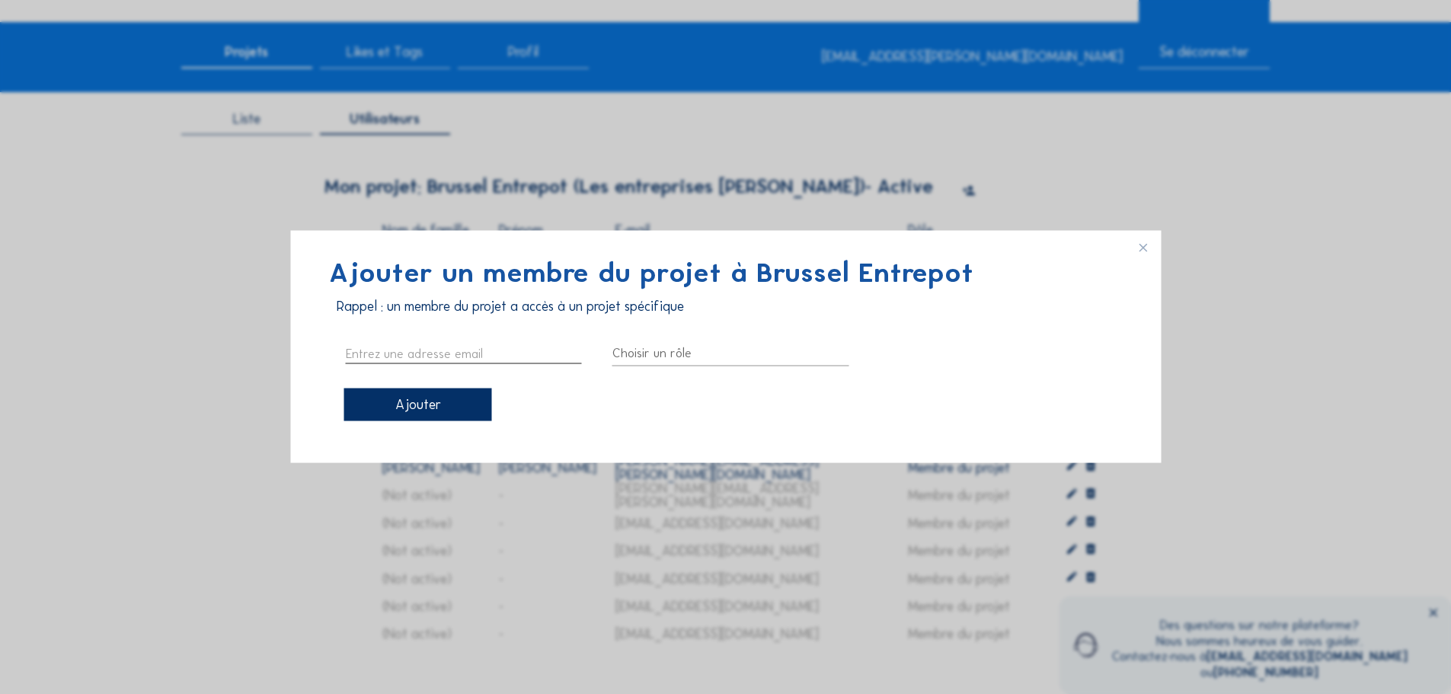
click at [447, 345] on input "text" at bounding box center [464, 353] width 236 height 20
paste input "[PERSON_NAME] <[PERSON_NAME][EMAIL_ADDRESS][DOMAIN_NAME]>"
click at [390, 359] on input "[PERSON_NAME] <[PERSON_NAME][EMAIL_ADDRESS][DOMAIN_NAME]>" at bounding box center [464, 353] width 236 height 20
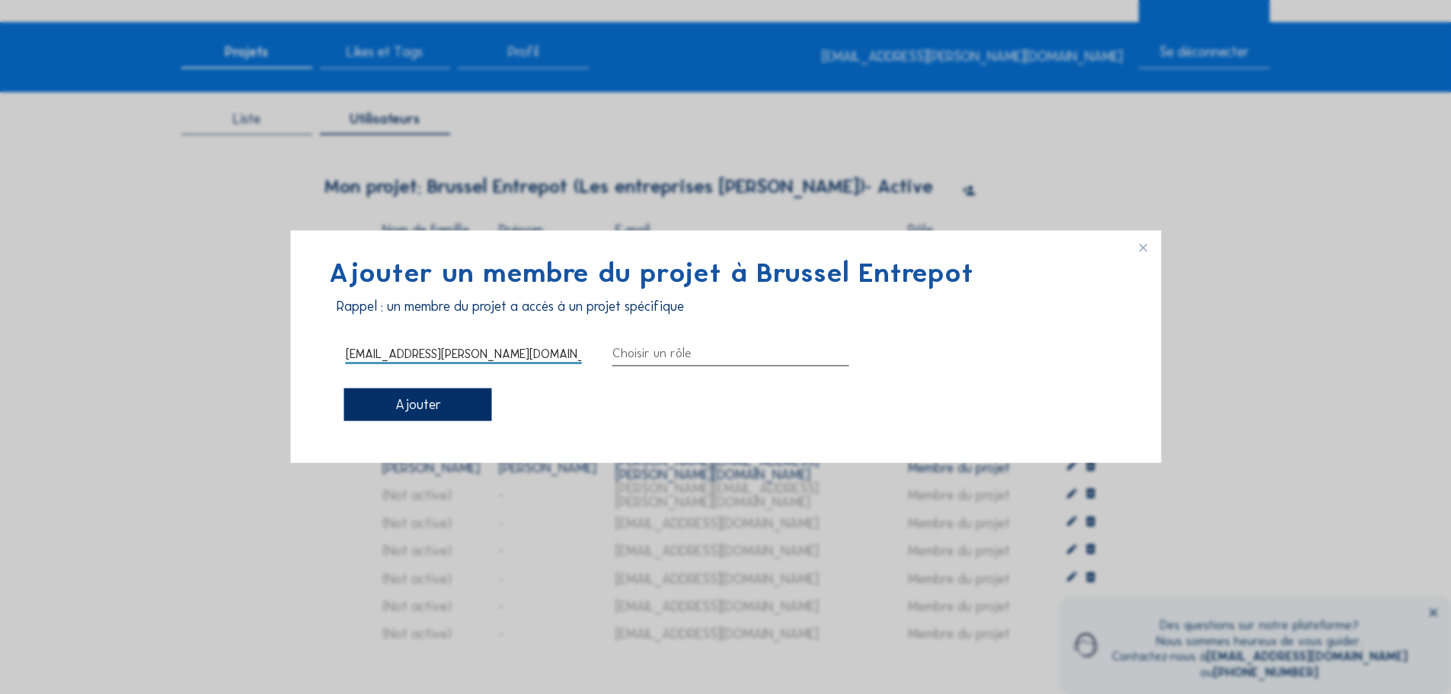
type input "[EMAIL_ADDRESS][PERSON_NAME][DOMAIN_NAME]"
click at [640, 346] on div at bounding box center [730, 352] width 236 height 24
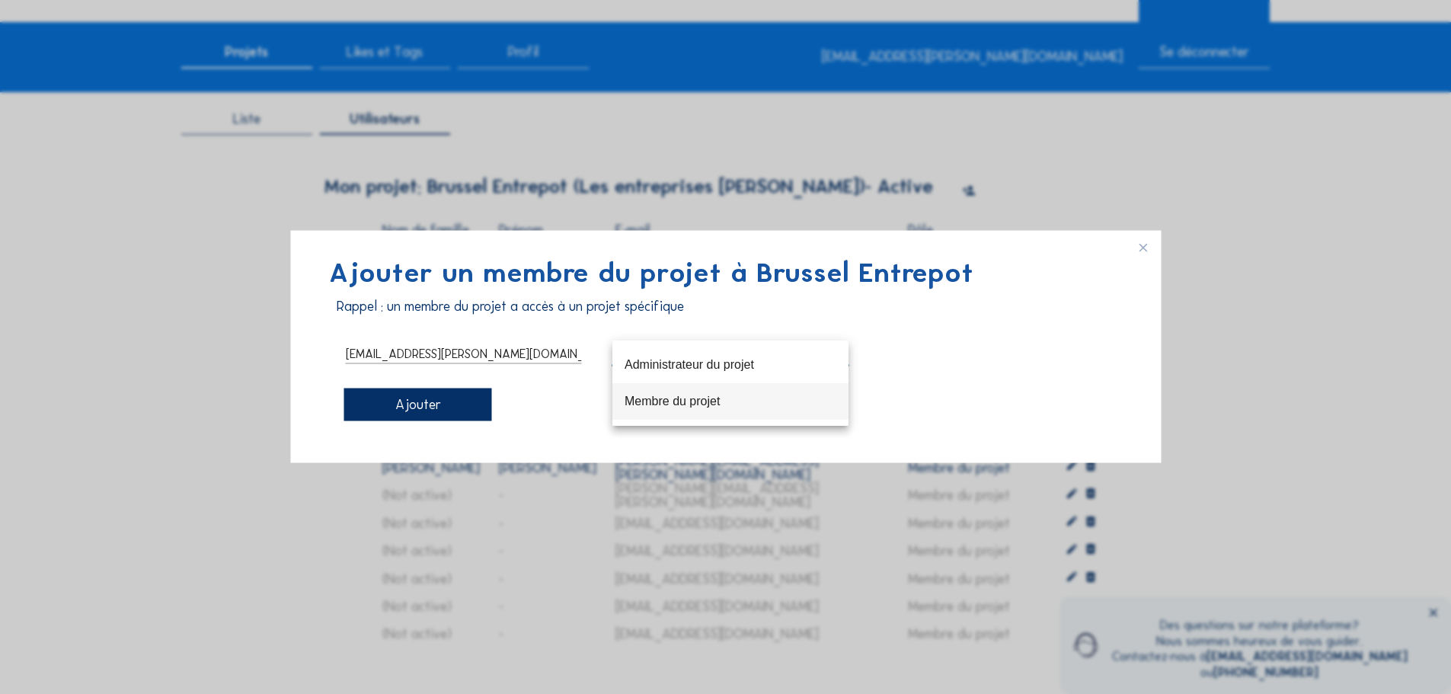
click at [743, 414] on div "Membre du projet" at bounding box center [730, 401] width 212 height 33
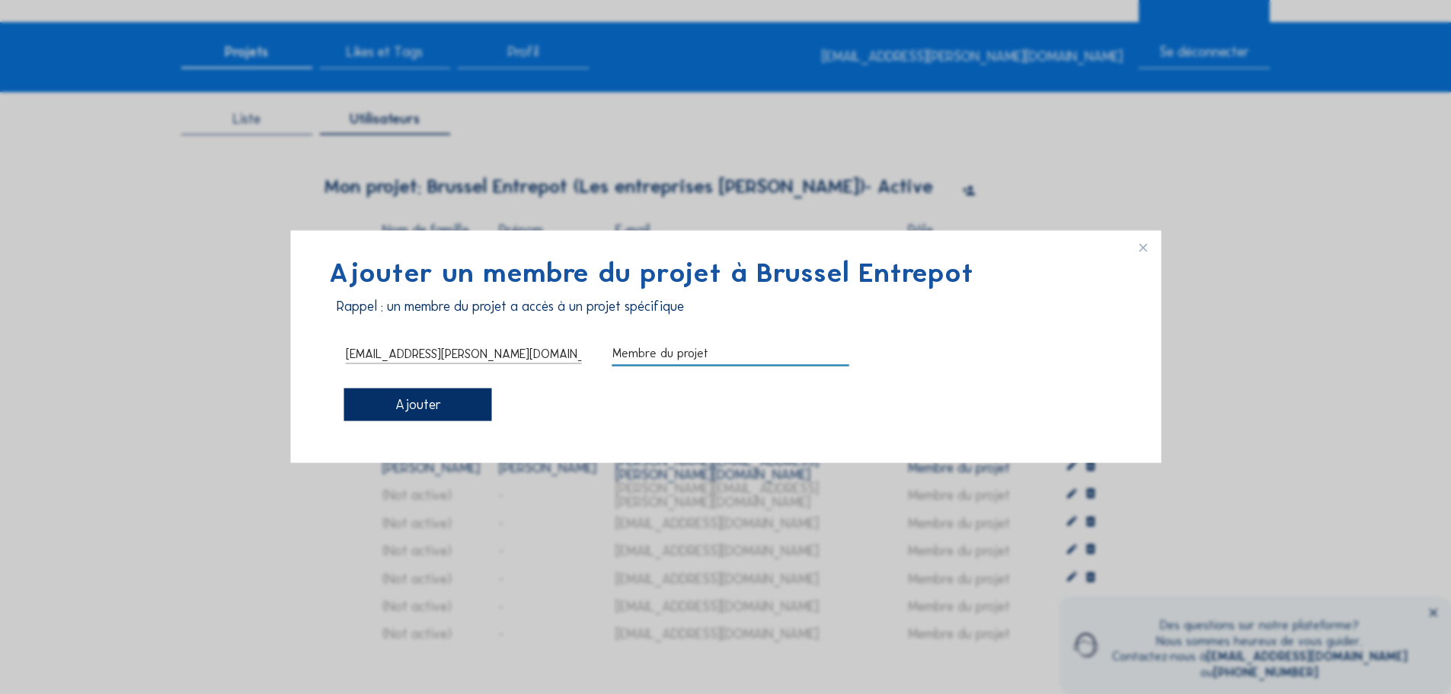
click at [425, 408] on div "Ajouter" at bounding box center [417, 404] width 148 height 33
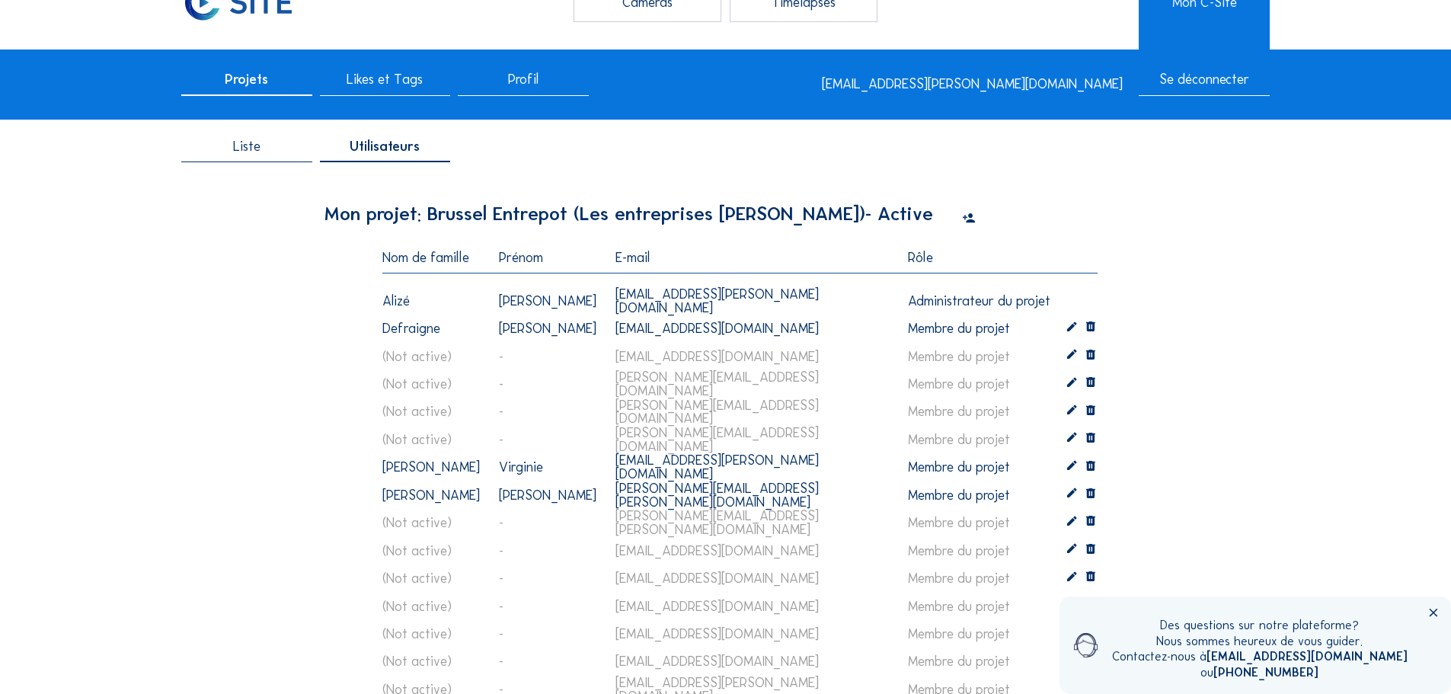
scroll to position [76, 0]
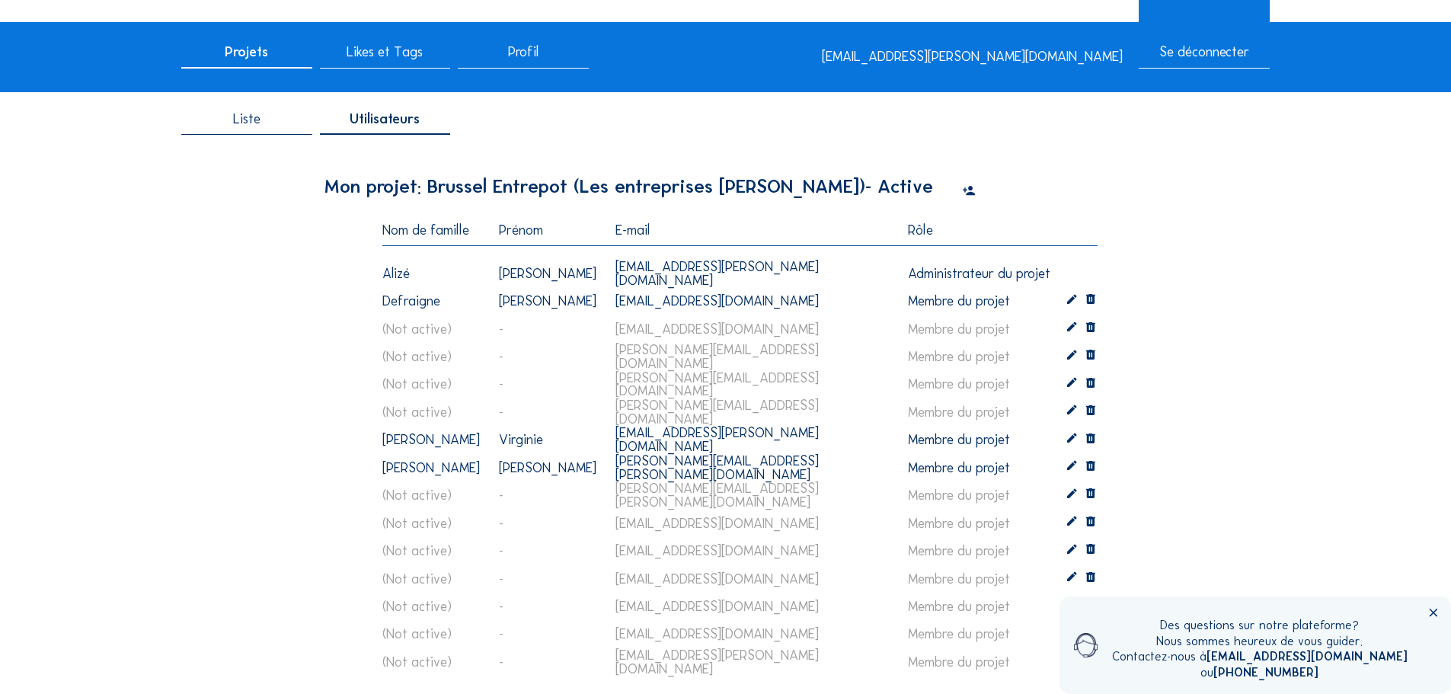
click at [966, 193] on icon at bounding box center [969, 191] width 14 height 17
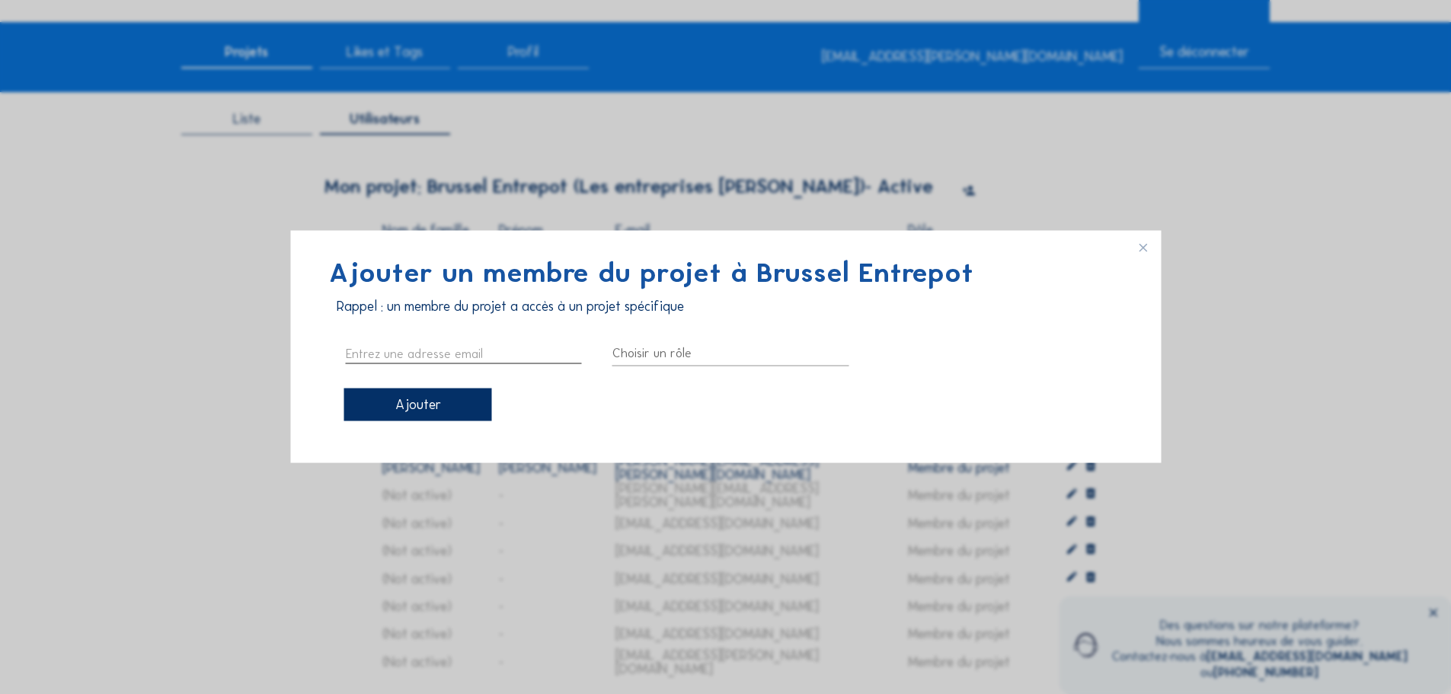
click at [406, 356] on input "text" at bounding box center [464, 353] width 236 height 20
click at [405, 347] on input "text" at bounding box center [464, 353] width 236 height 20
click at [450, 348] on input "text" at bounding box center [464, 353] width 236 height 20
paste input "DE NIET [PERSON_NAME] <[PERSON_NAME][EMAIL_ADDRESS][DOMAIN_NAME]>"
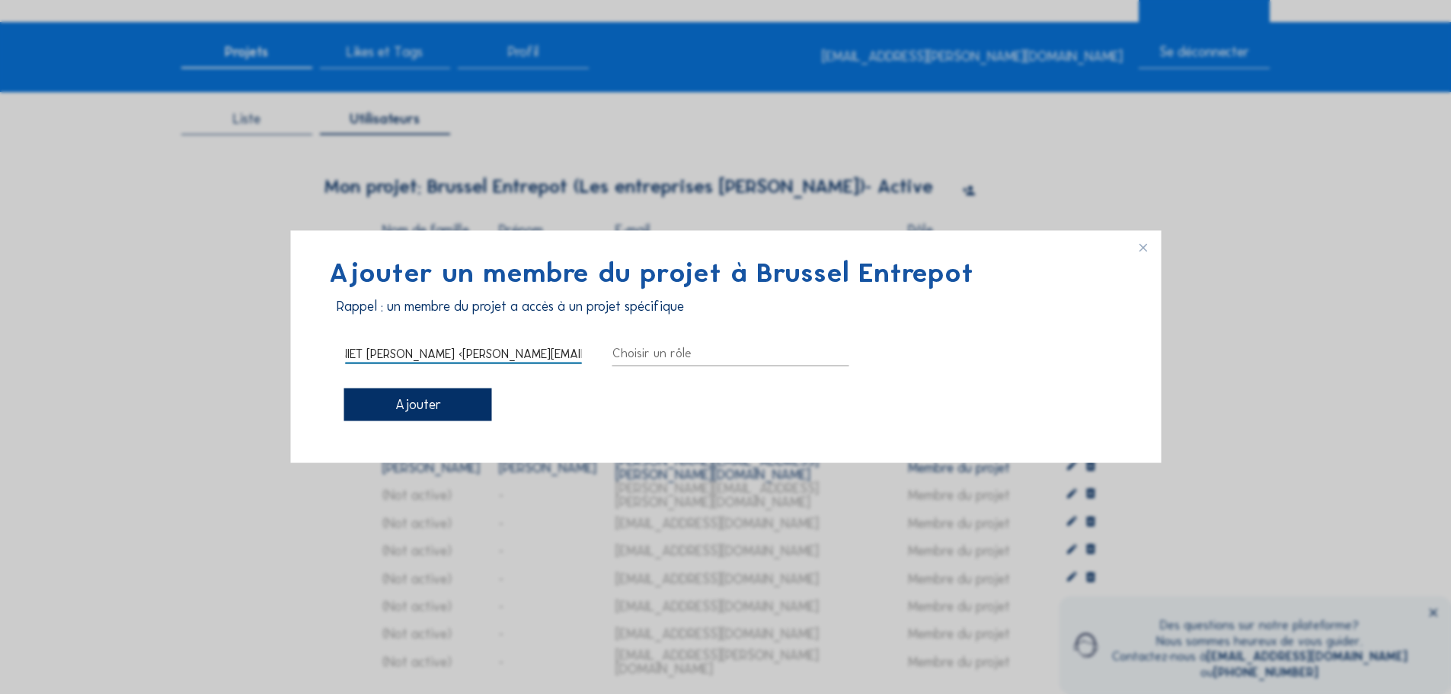
click at [577, 356] on input "DE NIET [PERSON_NAME] <[PERSON_NAME][EMAIL_ADDRESS][DOMAIN_NAME]>" at bounding box center [464, 353] width 236 height 20
type input "[PERSON_NAME][EMAIL_ADDRESS][DOMAIN_NAME]"
click at [736, 360] on div at bounding box center [730, 352] width 236 height 24
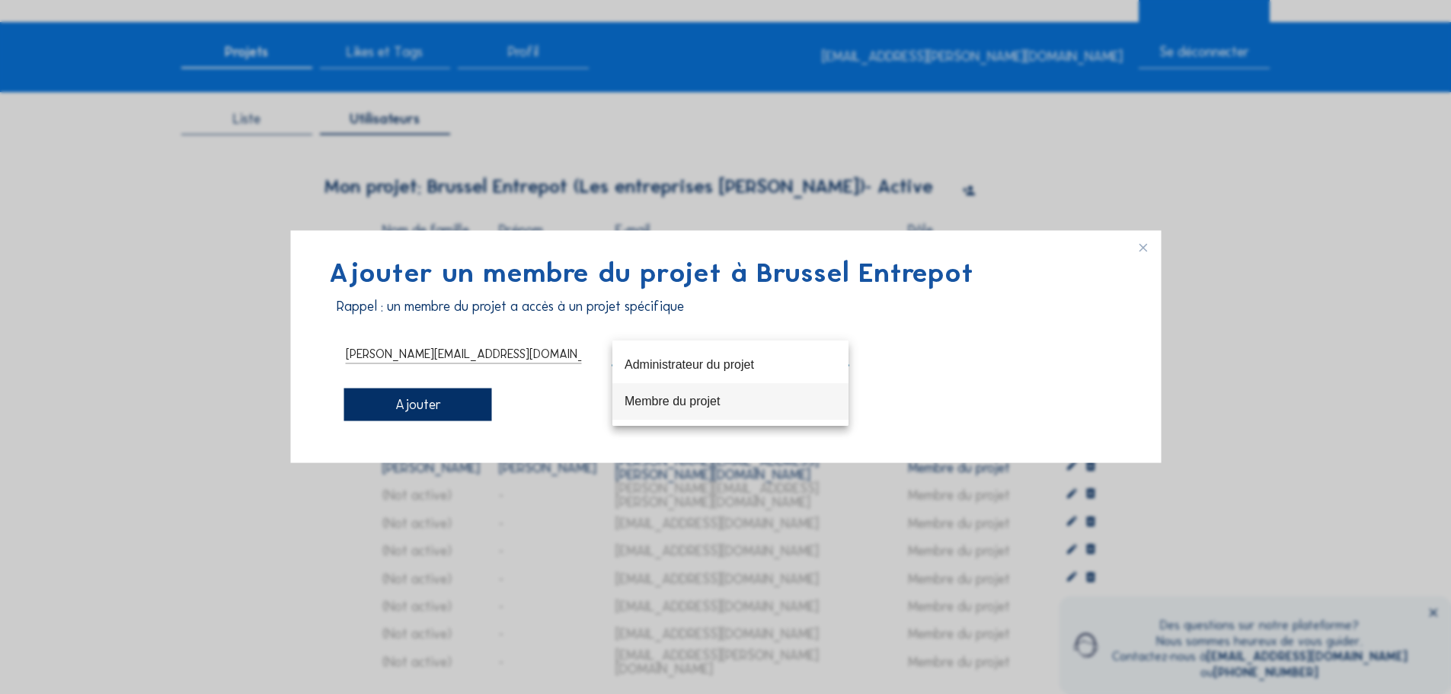
click at [756, 394] on div "Membre du projet" at bounding box center [730, 401] width 212 height 14
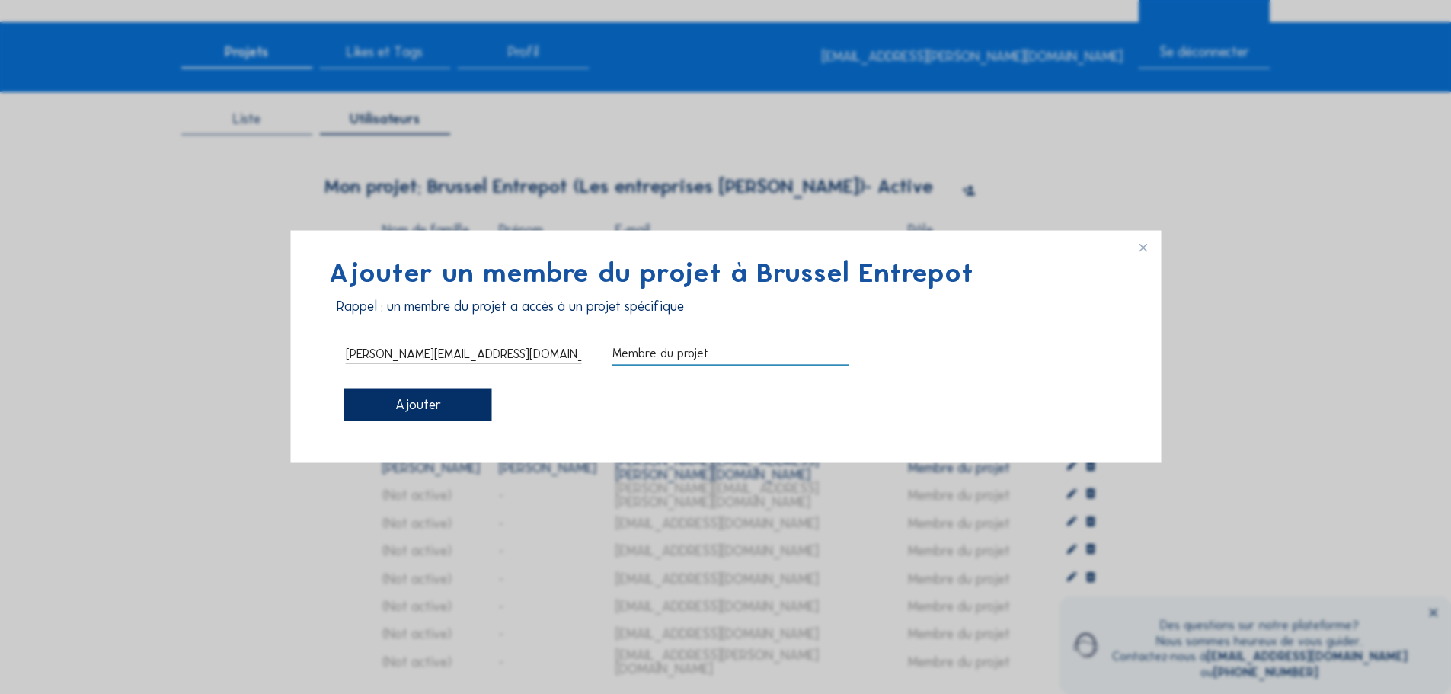
click at [389, 407] on div "Ajouter" at bounding box center [417, 404] width 148 height 33
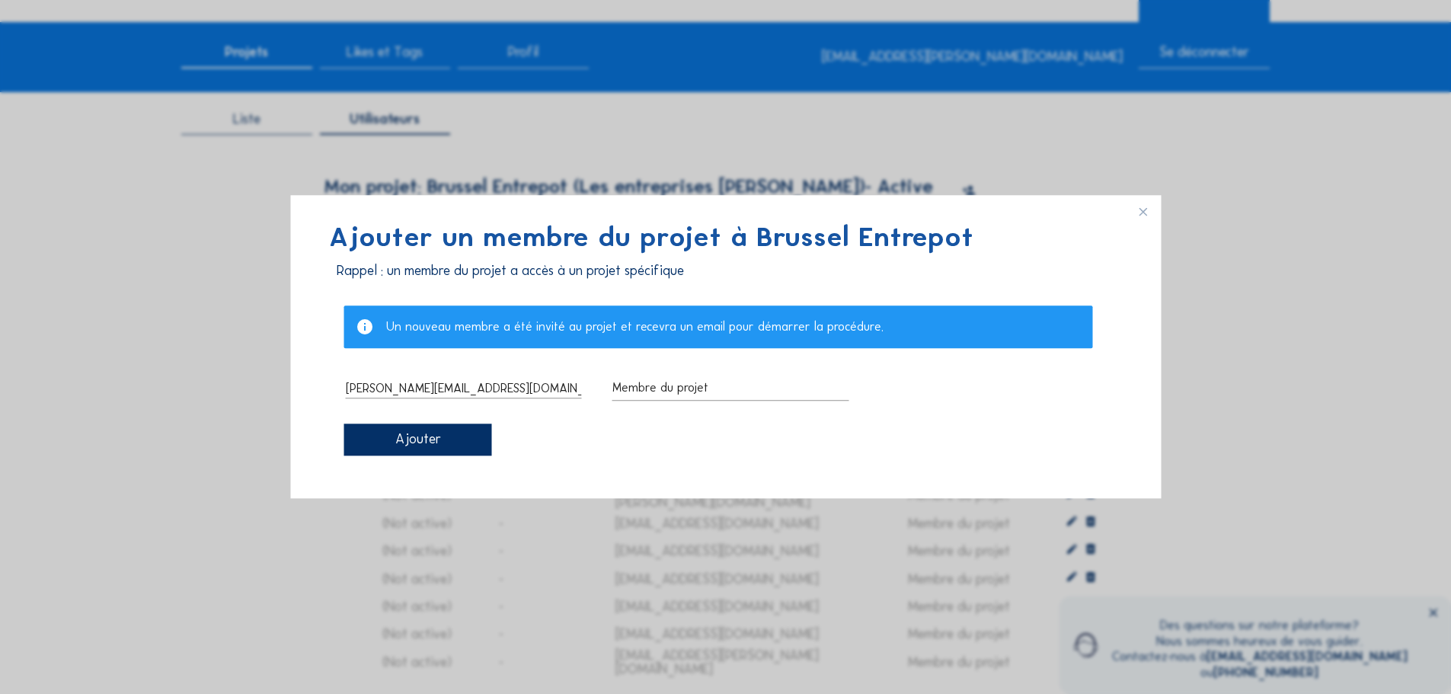
click at [443, 436] on div "Ajouter" at bounding box center [417, 439] width 148 height 33
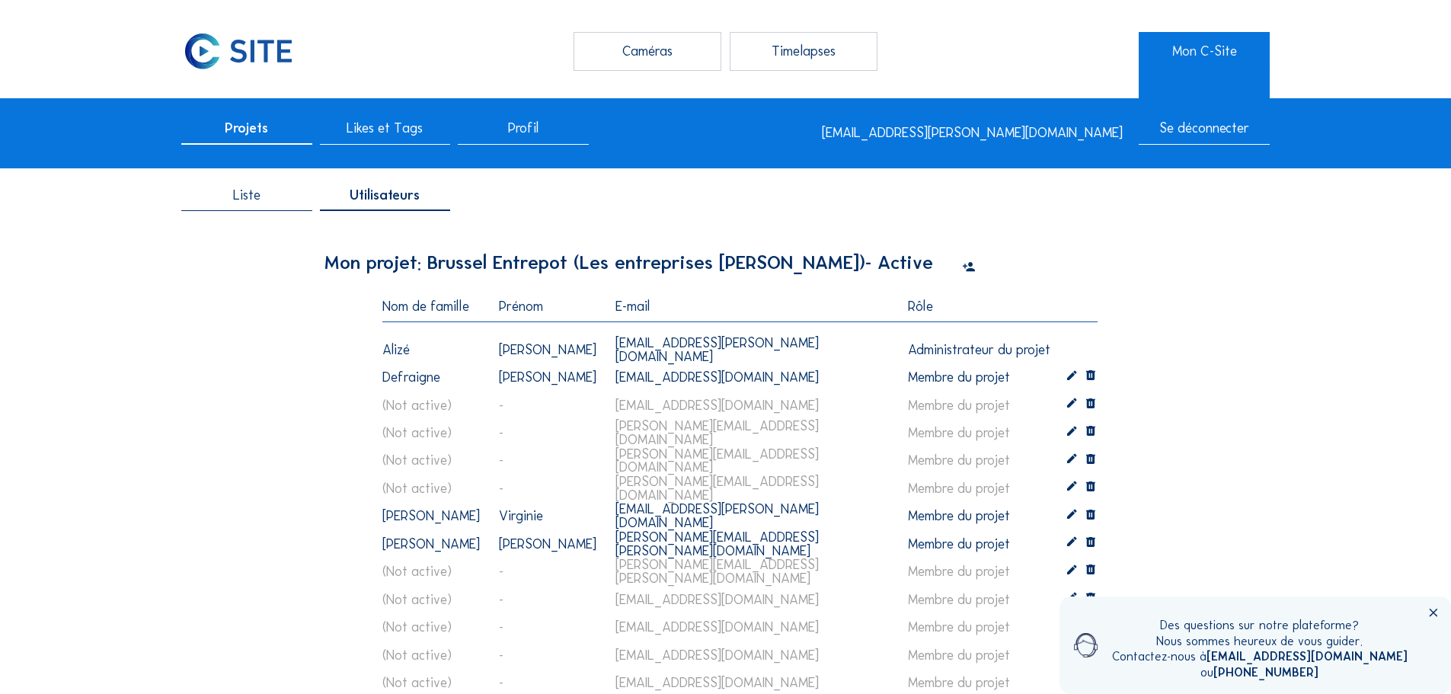
click at [553, 131] on div "Profil" at bounding box center [523, 133] width 130 height 23
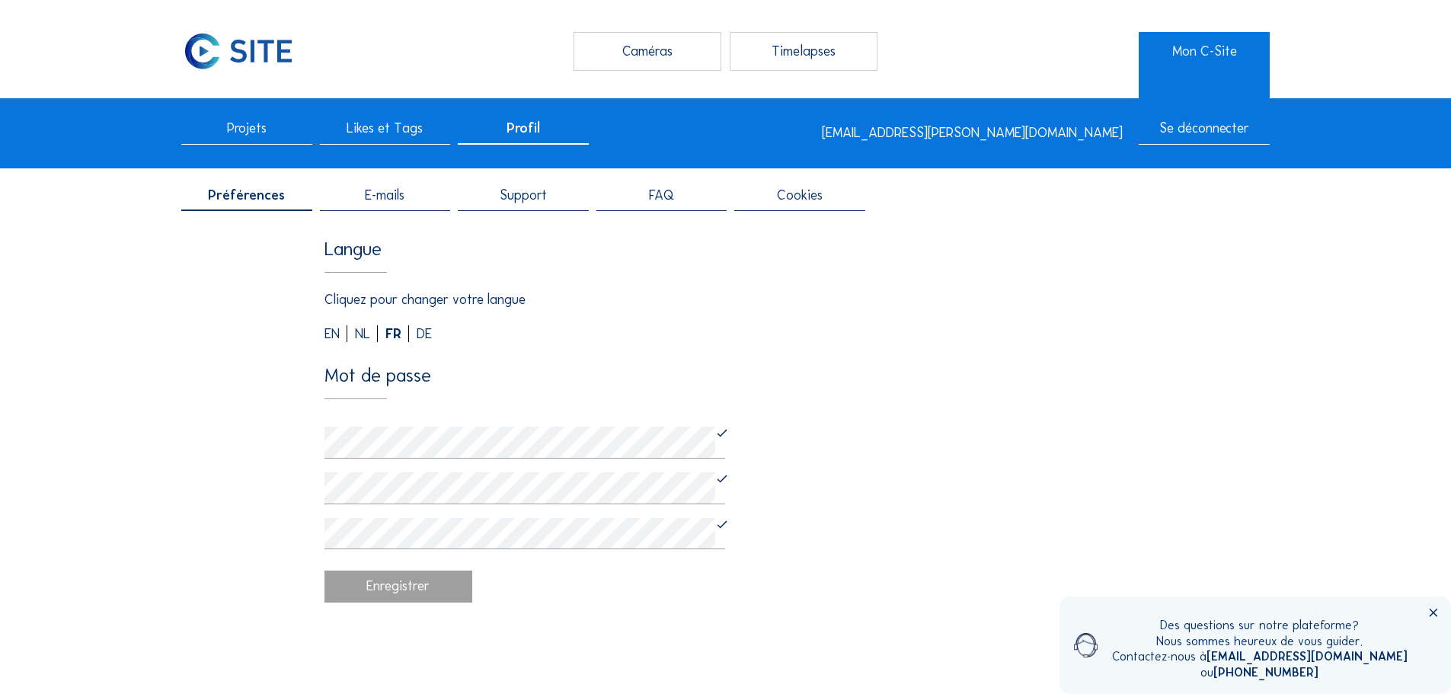
click at [393, 202] on span "E-mails" at bounding box center [385, 196] width 40 height 14
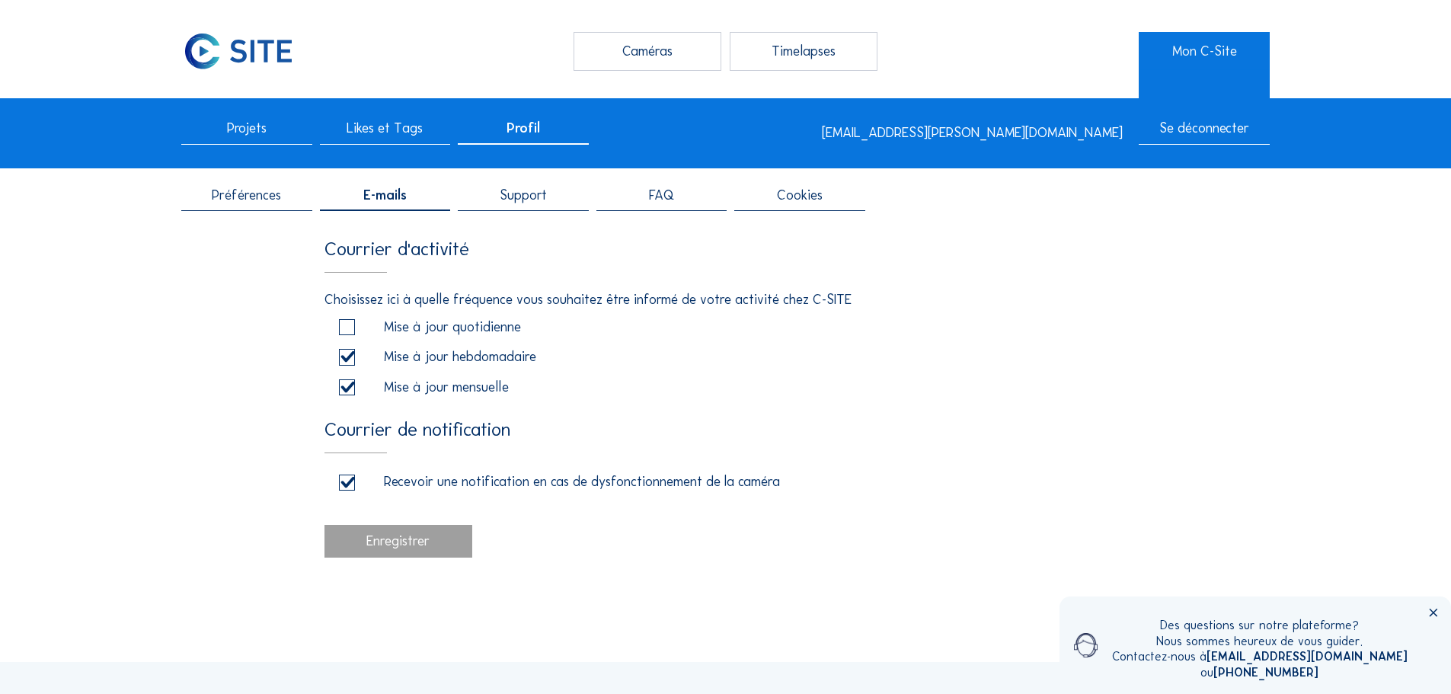
click at [527, 198] on span "Support" at bounding box center [523, 196] width 47 height 14
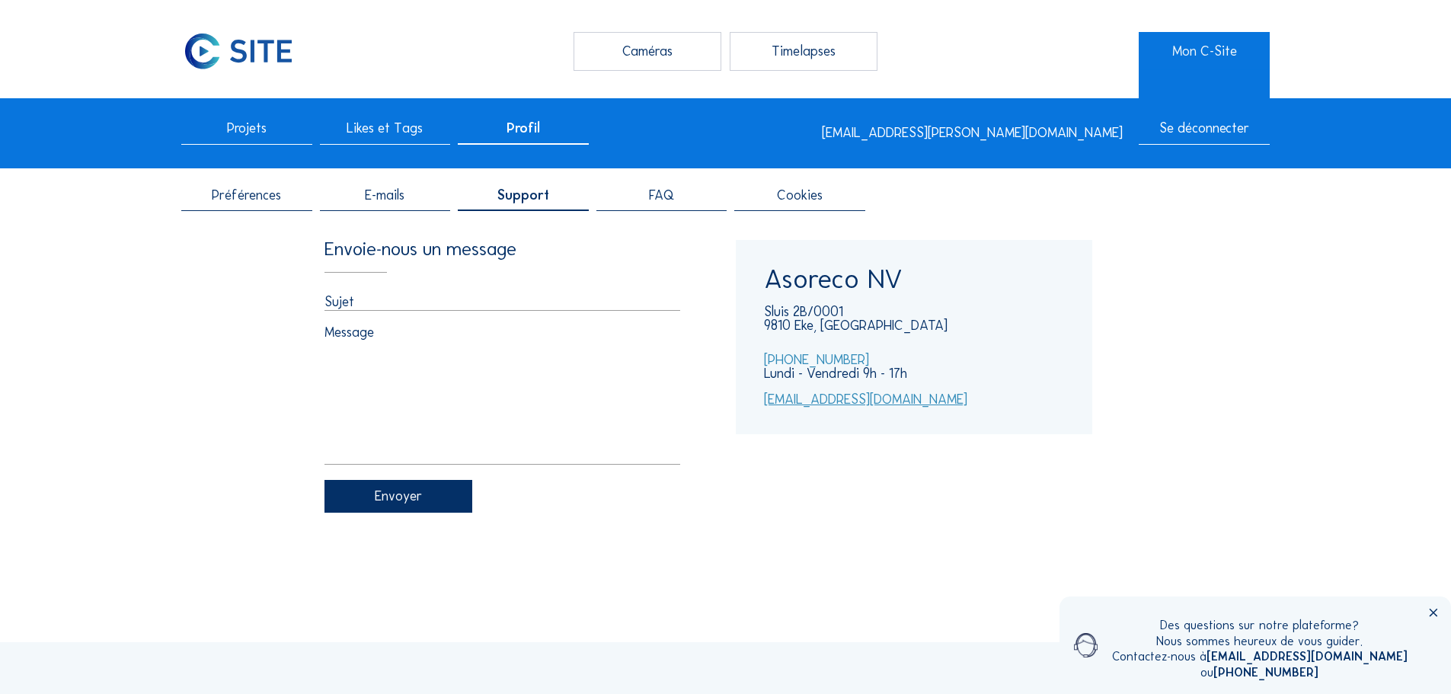
click at [660, 200] on span "FAQ" at bounding box center [661, 196] width 25 height 14
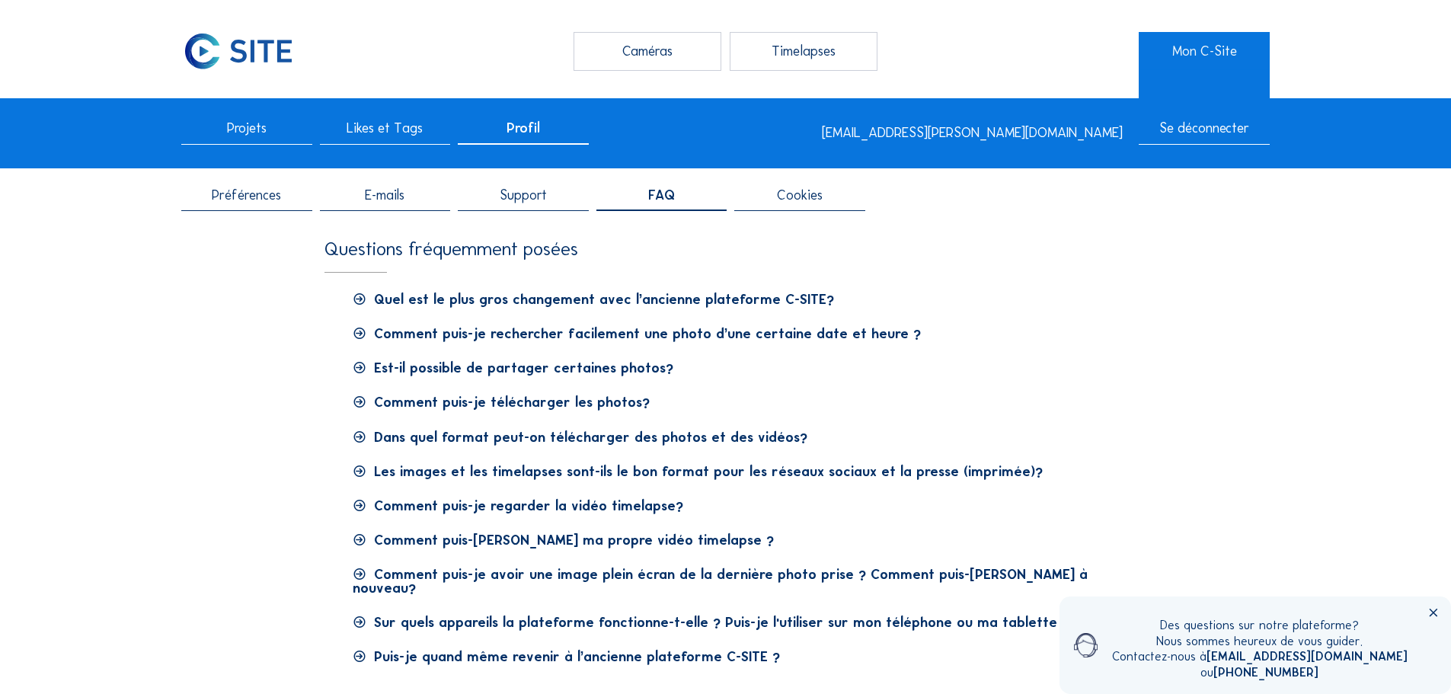
click at [759, 199] on div "Cookies" at bounding box center [799, 200] width 130 height 23
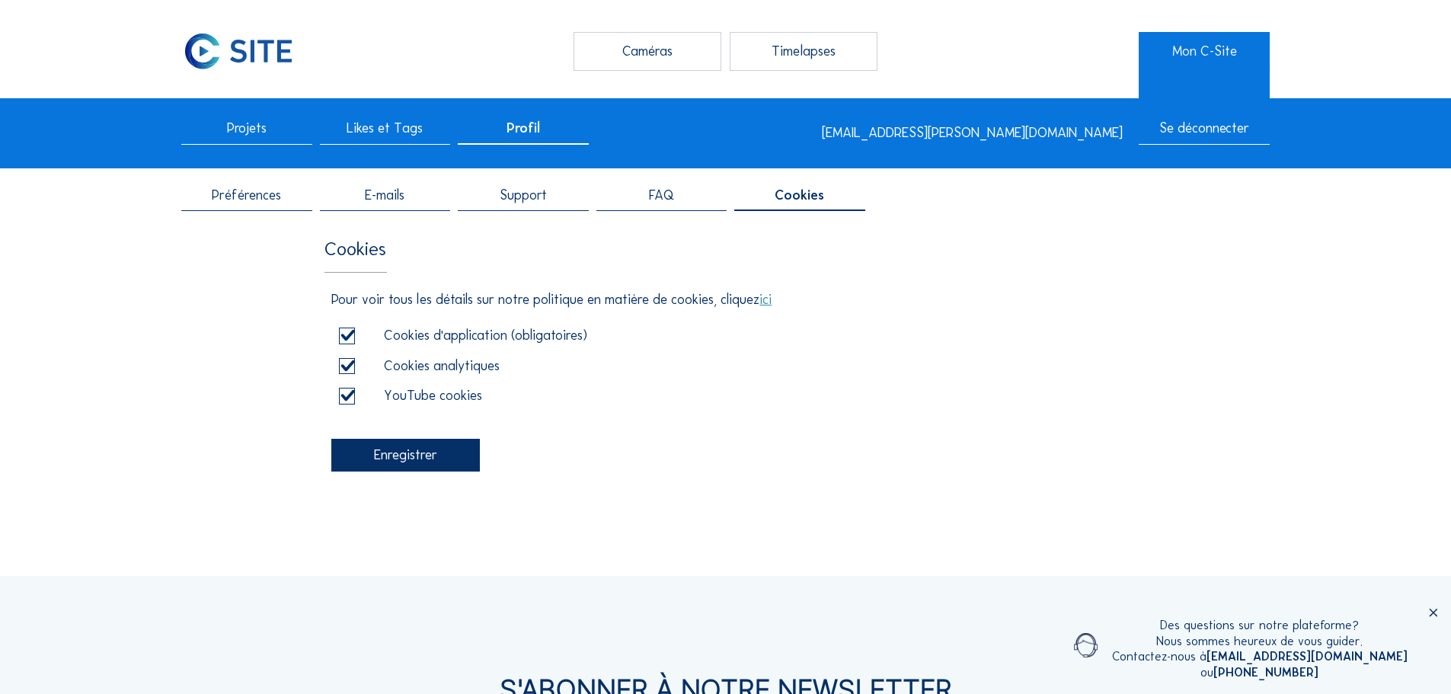
click at [270, 208] on div "Préférences" at bounding box center [246, 200] width 130 height 23
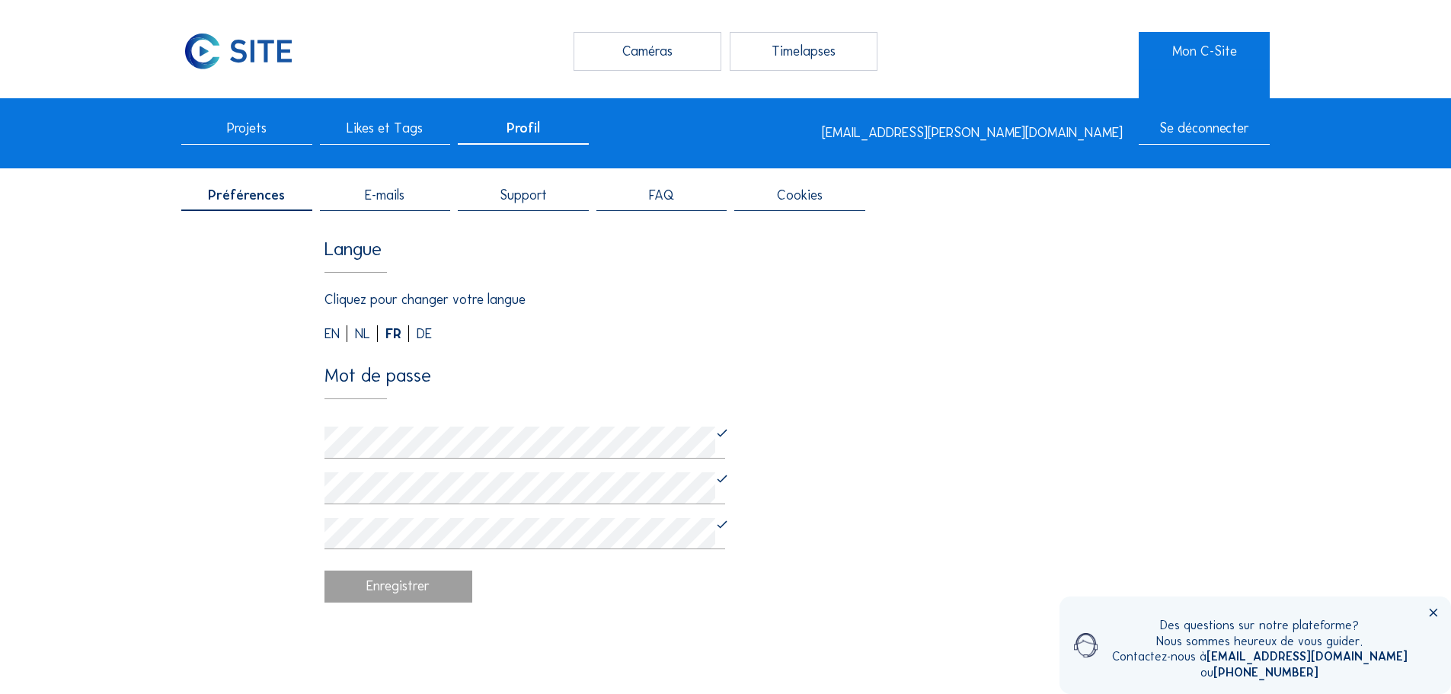
click at [603, 63] on div "Caméras" at bounding box center [647, 51] width 148 height 38
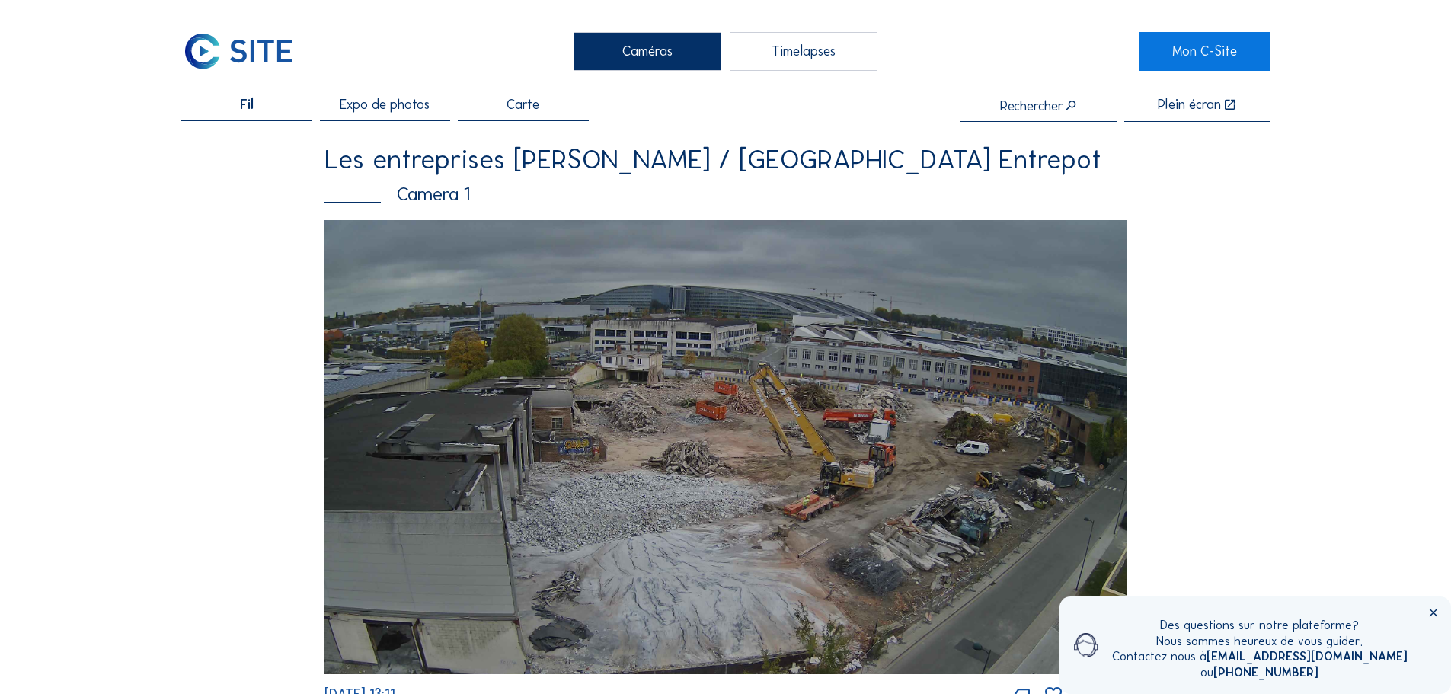
click at [1436, 612] on icon at bounding box center [1433, 614] width 14 height 14
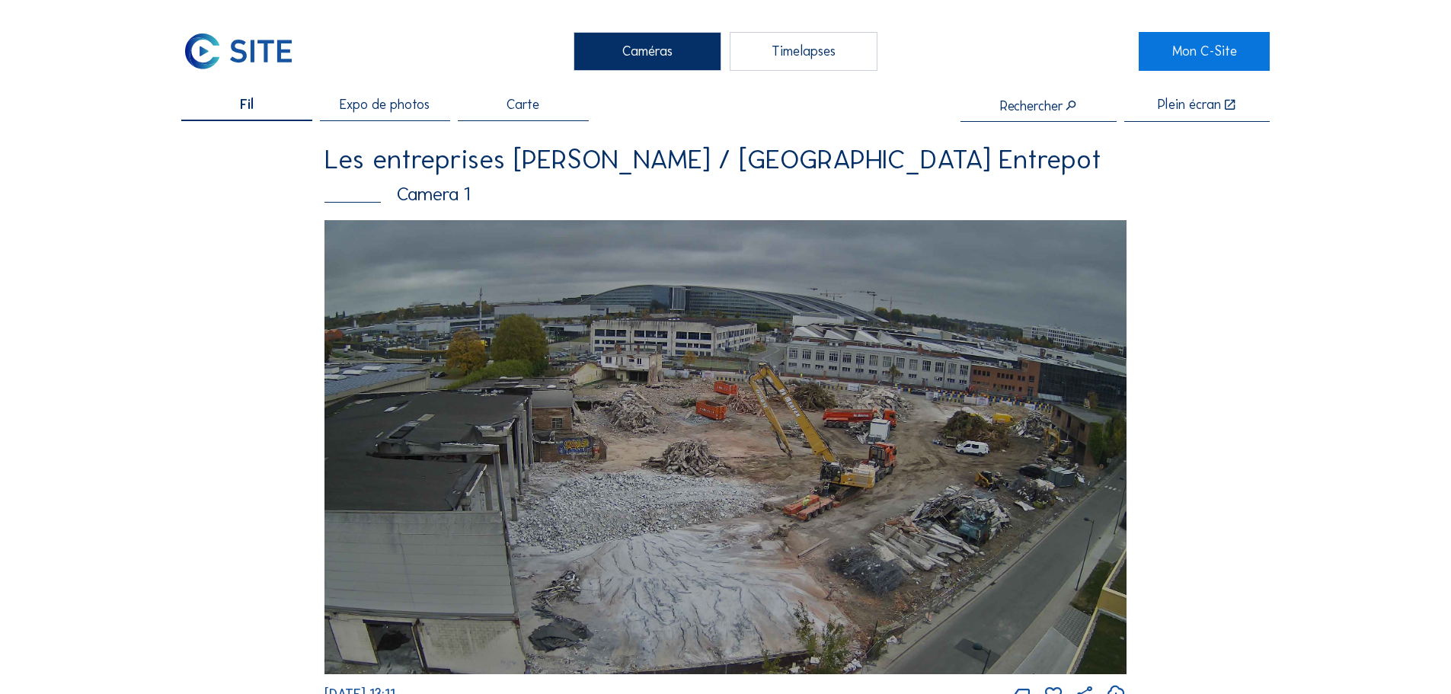
click at [532, 115] on div "Carte" at bounding box center [523, 109] width 130 height 23
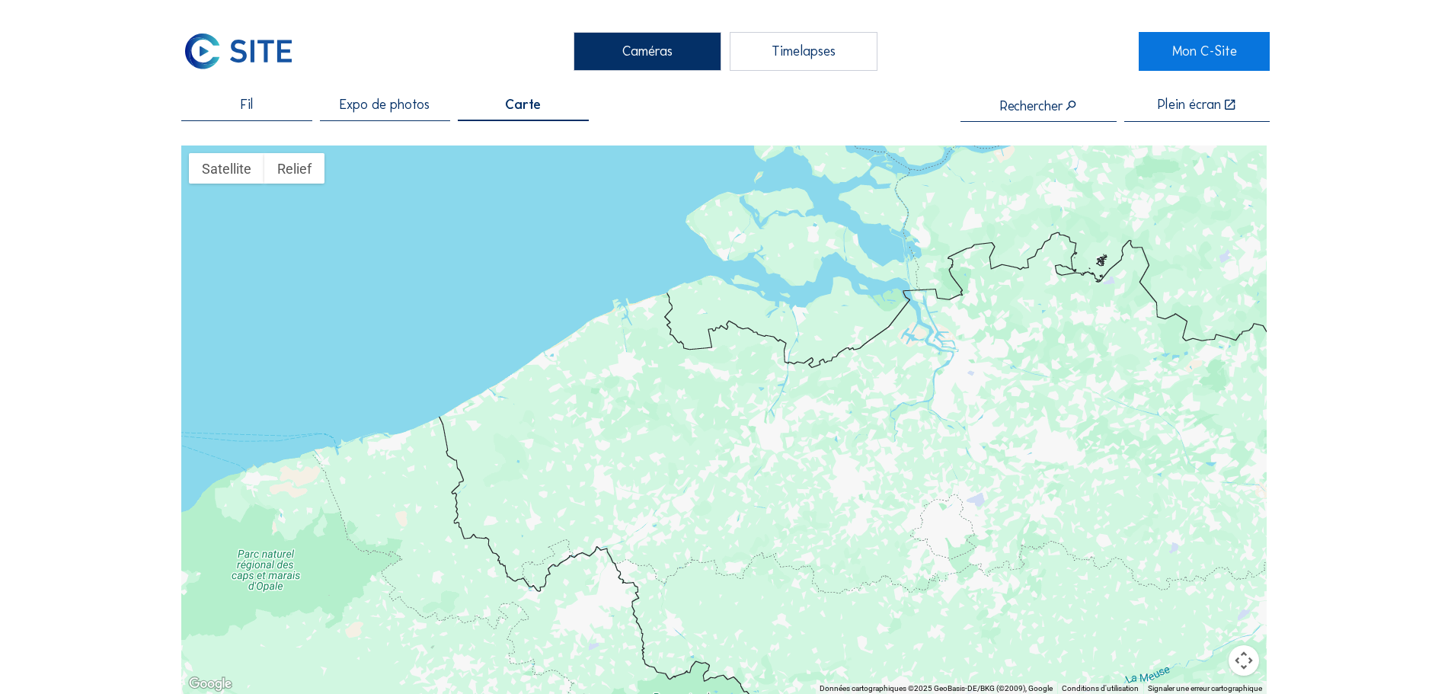
click at [407, 109] on span "Expo de photos" at bounding box center [385, 105] width 90 height 14
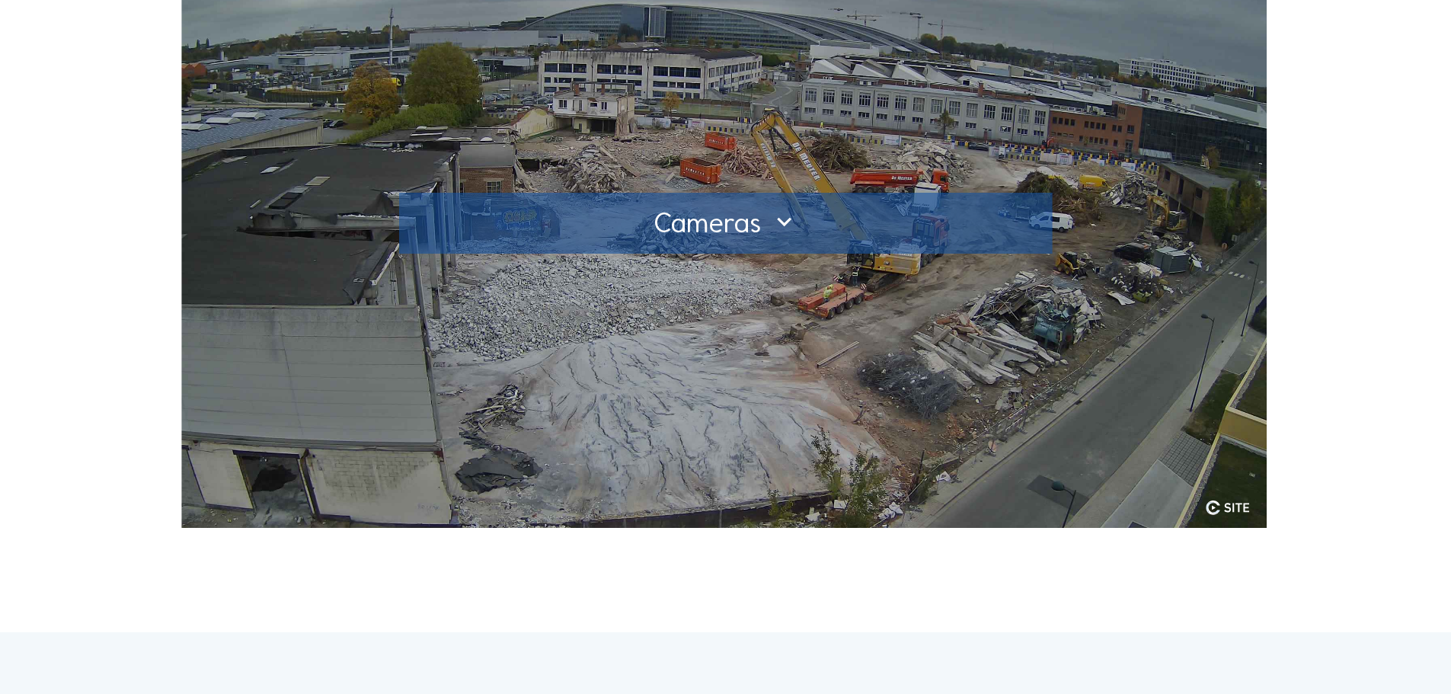
scroll to position [228, 0]
click at [745, 235] on div at bounding box center [725, 222] width 653 height 61
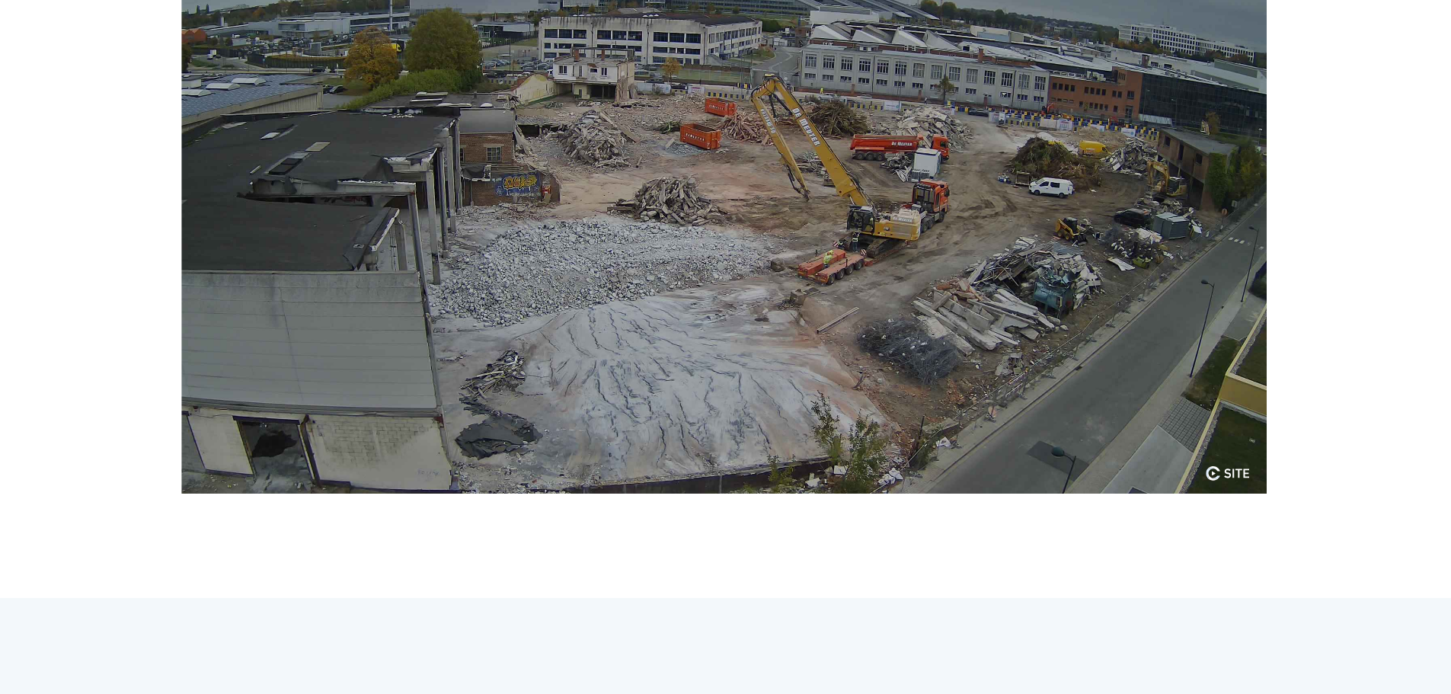
scroll to position [76, 0]
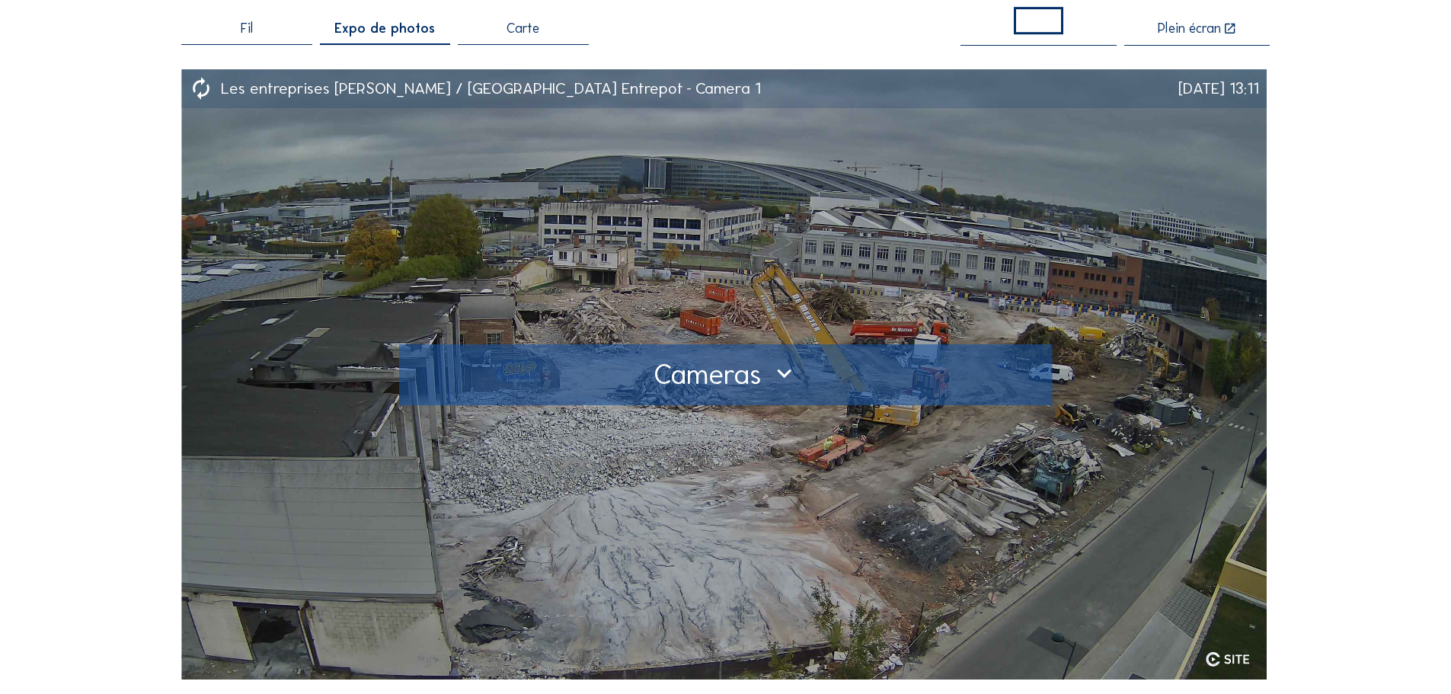
click at [794, 377] on div at bounding box center [726, 375] width 624 height 24
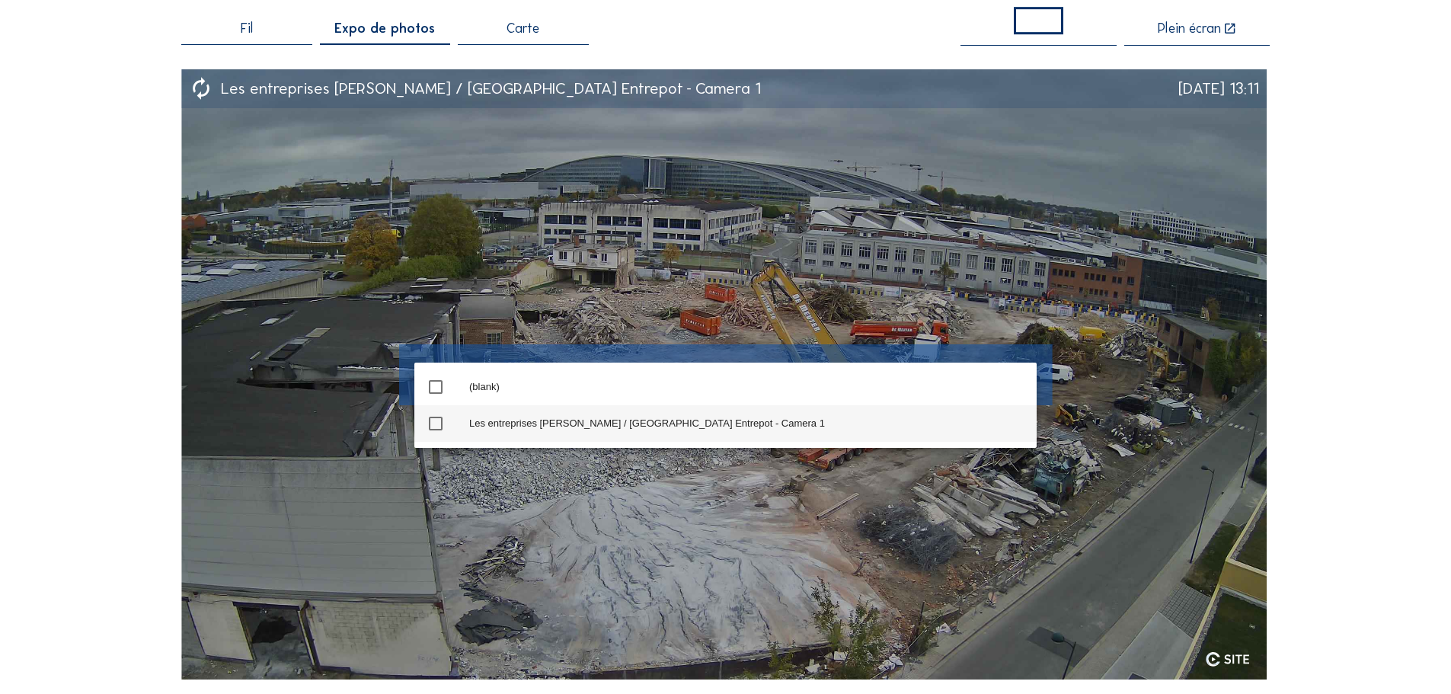
click at [529, 426] on div "Les entreprises [PERSON_NAME] / [GEOGRAPHIC_DATA] Entrepot - Camera 1" at bounding box center [746, 423] width 555 height 12
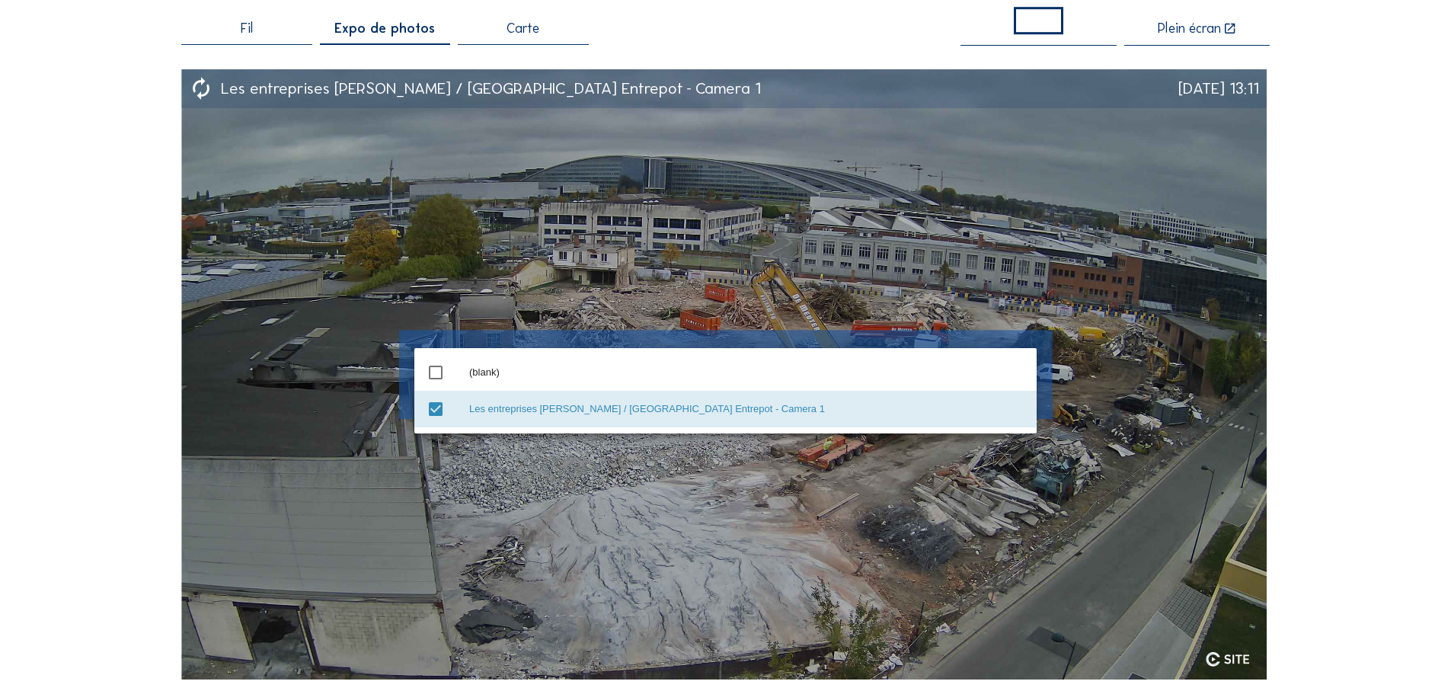
click at [590, 412] on div "Les entreprises [PERSON_NAME] / [GEOGRAPHIC_DATA] Entrepot - Camera 1" at bounding box center [746, 409] width 555 height 12
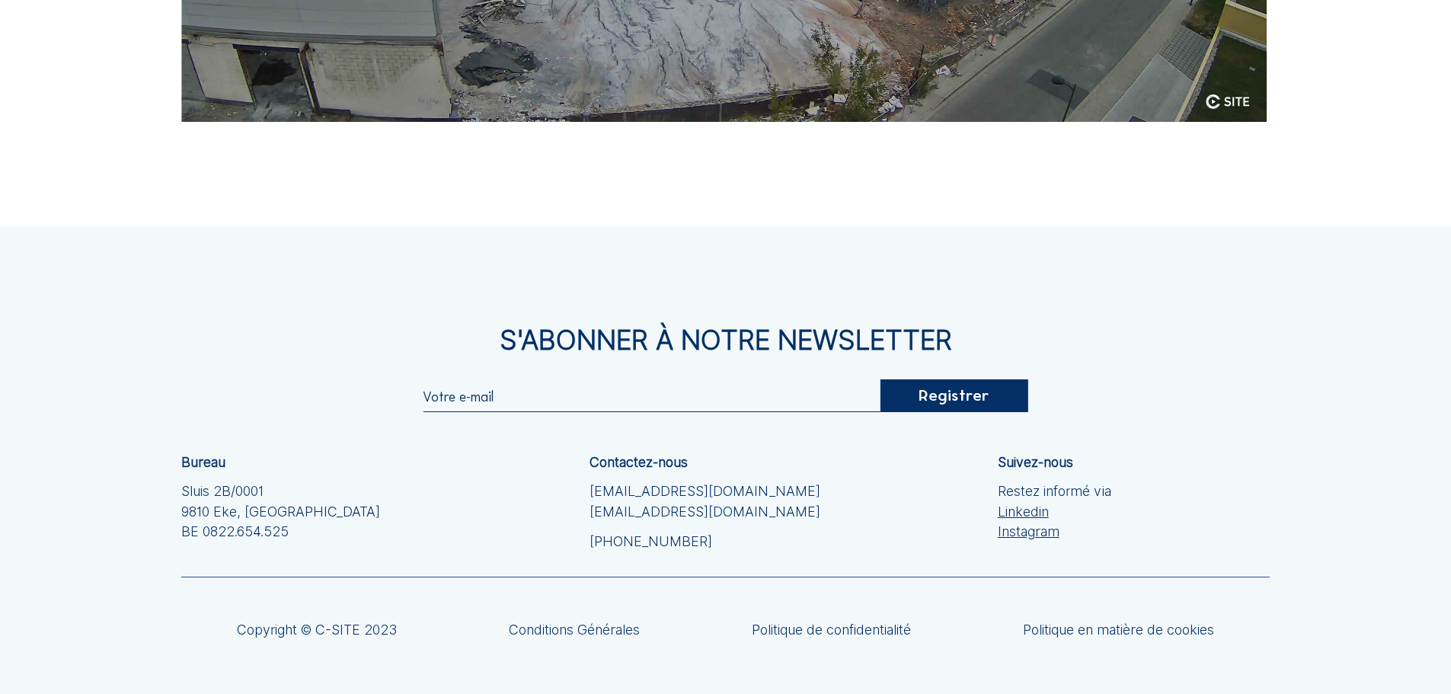
scroll to position [0, 0]
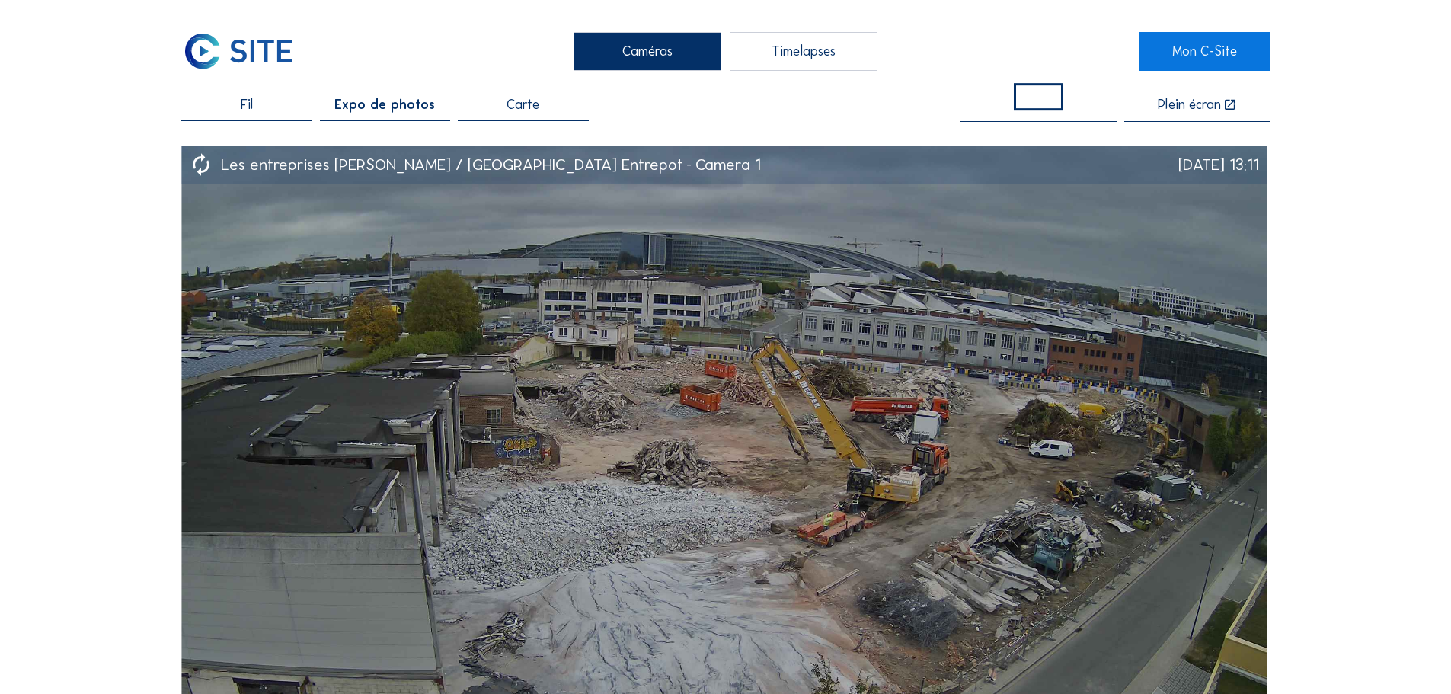
click at [255, 100] on div "Fil" at bounding box center [246, 109] width 130 height 23
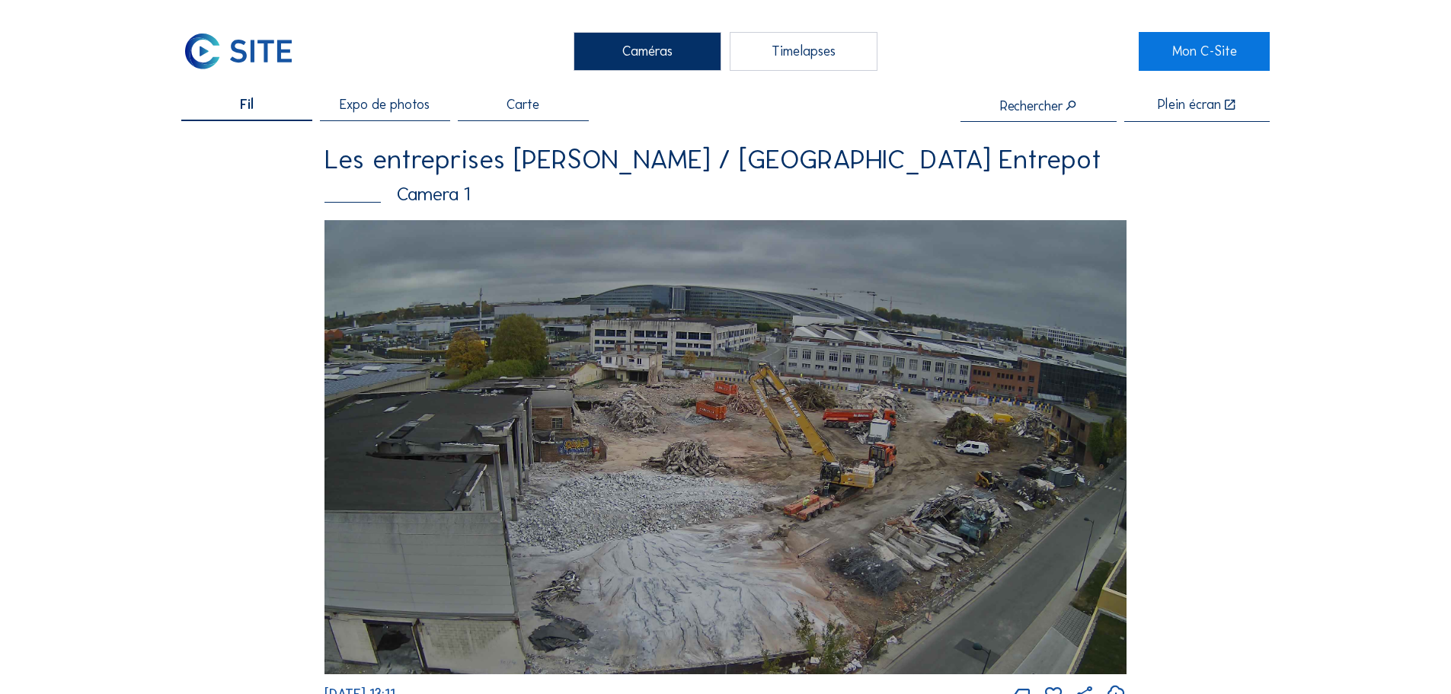
click at [409, 101] on span "Expo de photos" at bounding box center [385, 105] width 90 height 14
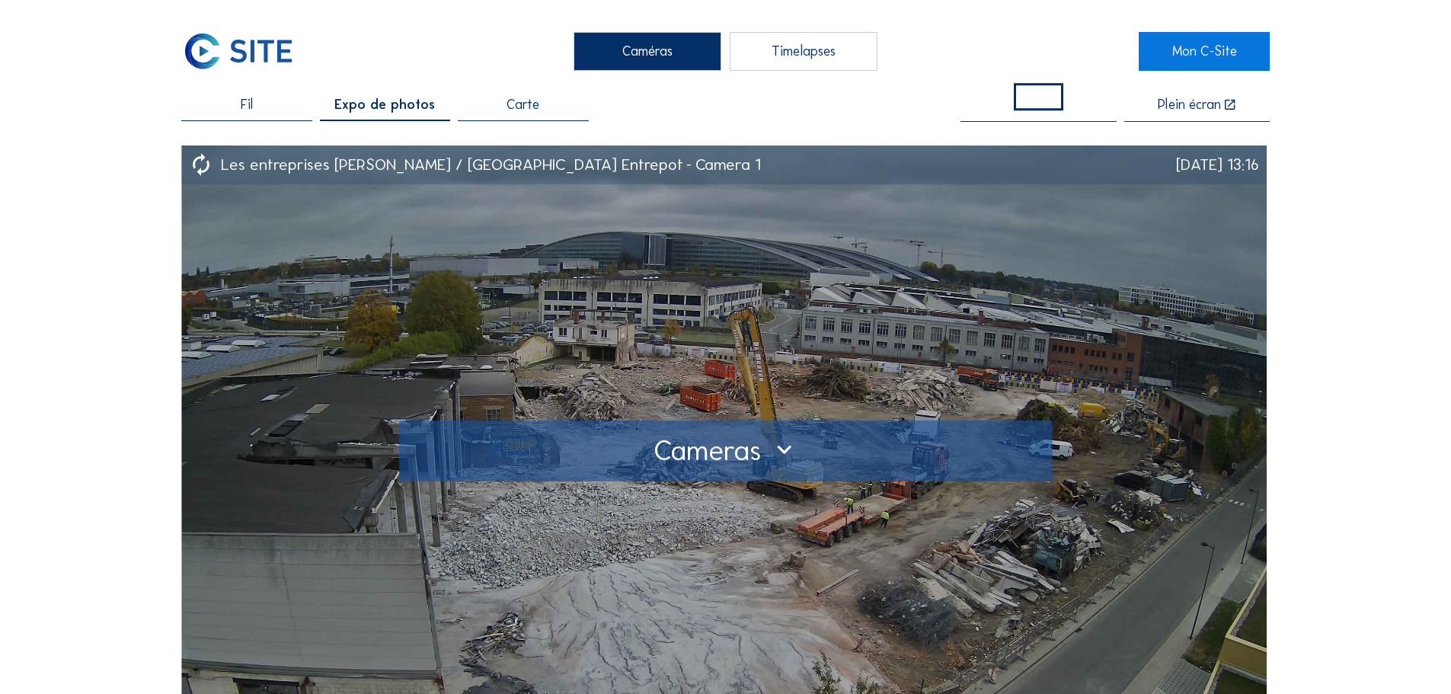
click at [755, 454] on div at bounding box center [726, 451] width 624 height 24
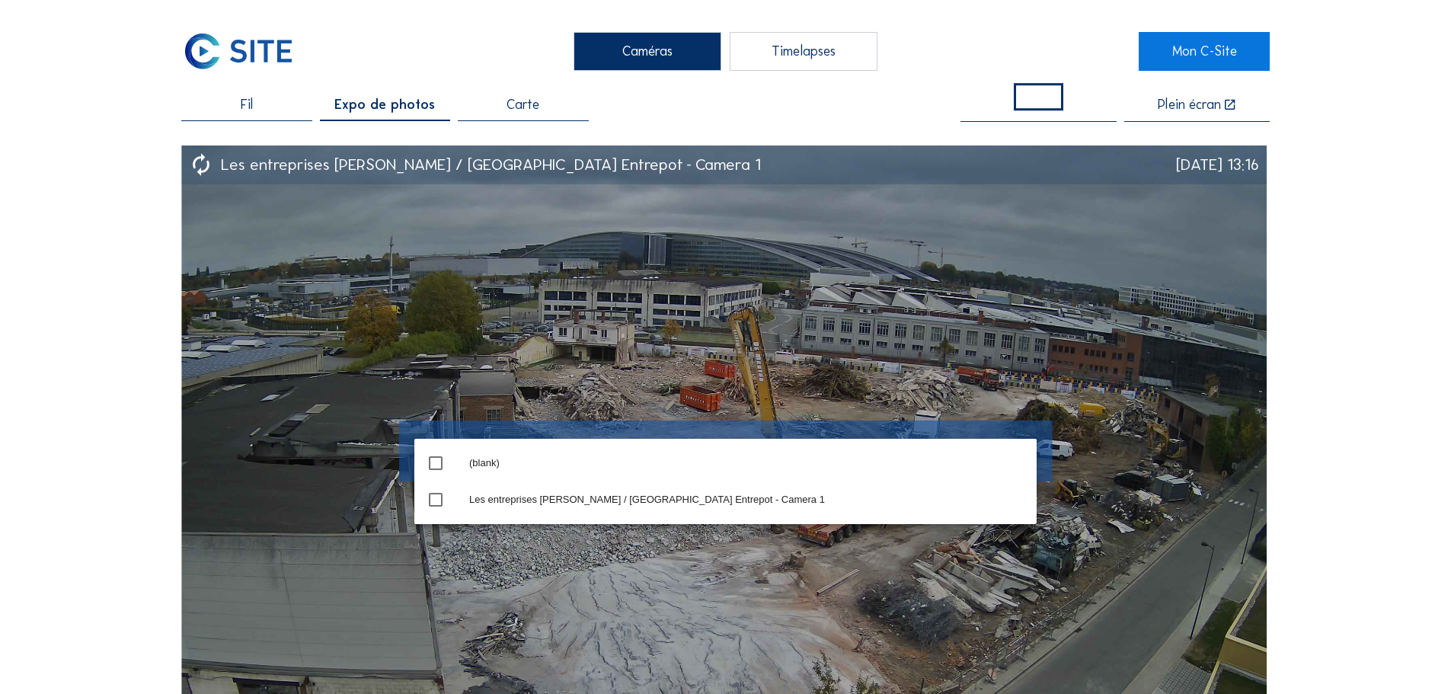
click at [755, 455] on div "(blank)" at bounding box center [746, 463] width 555 height 24
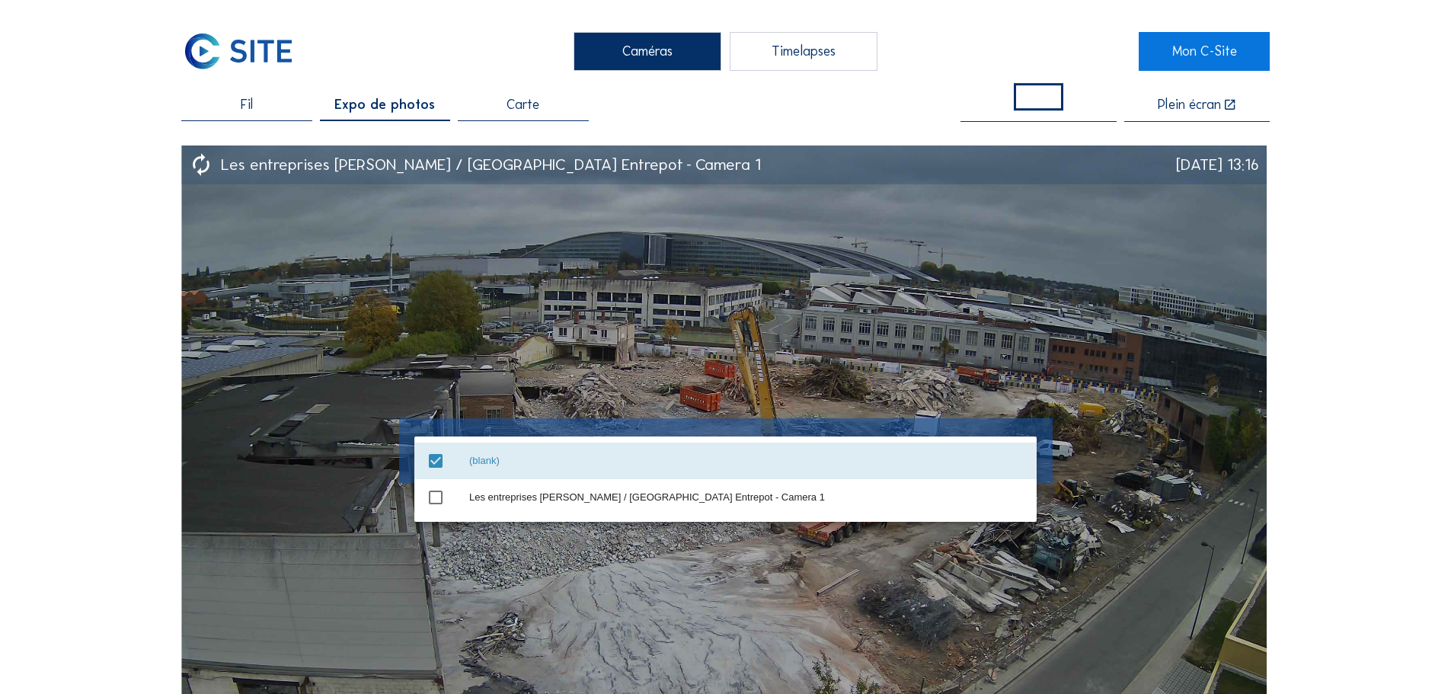
click at [1017, 304] on img at bounding box center [723, 450] width 1085 height 610
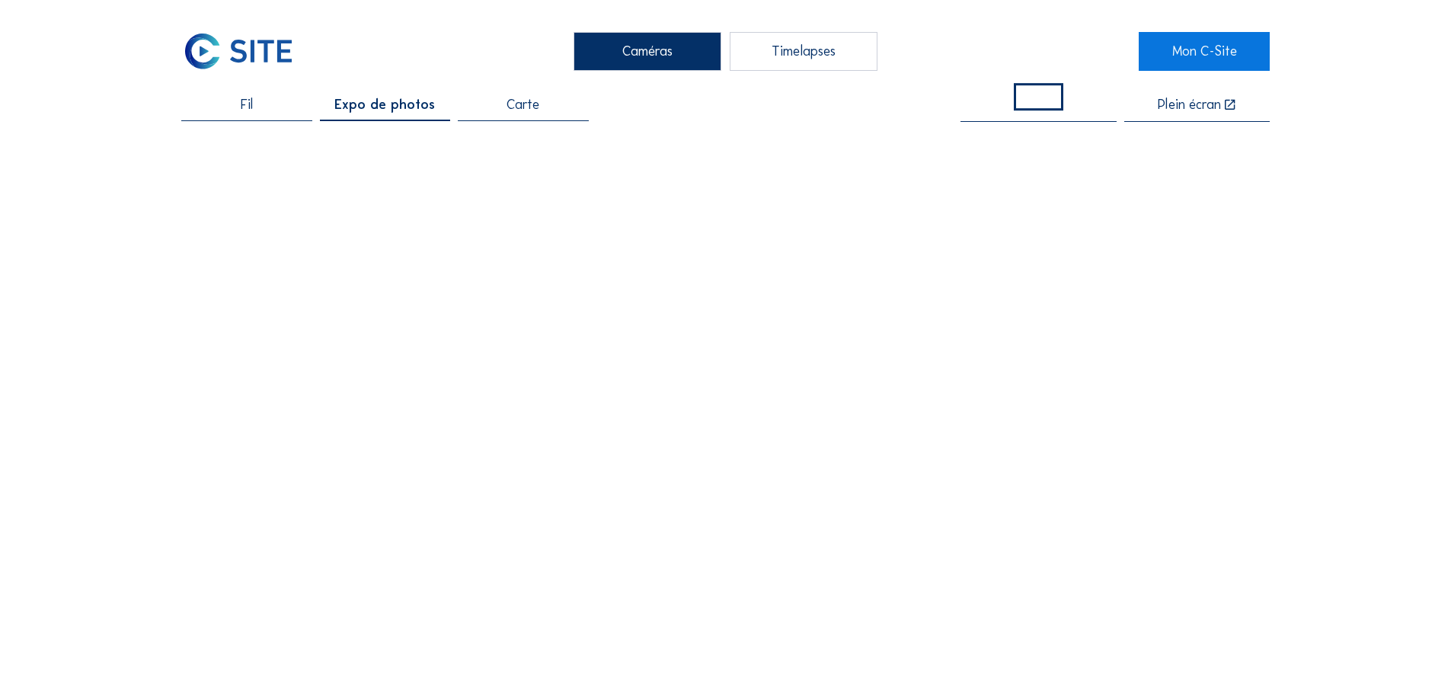
click at [1043, 97] on span at bounding box center [1039, 96] width 50 height 27
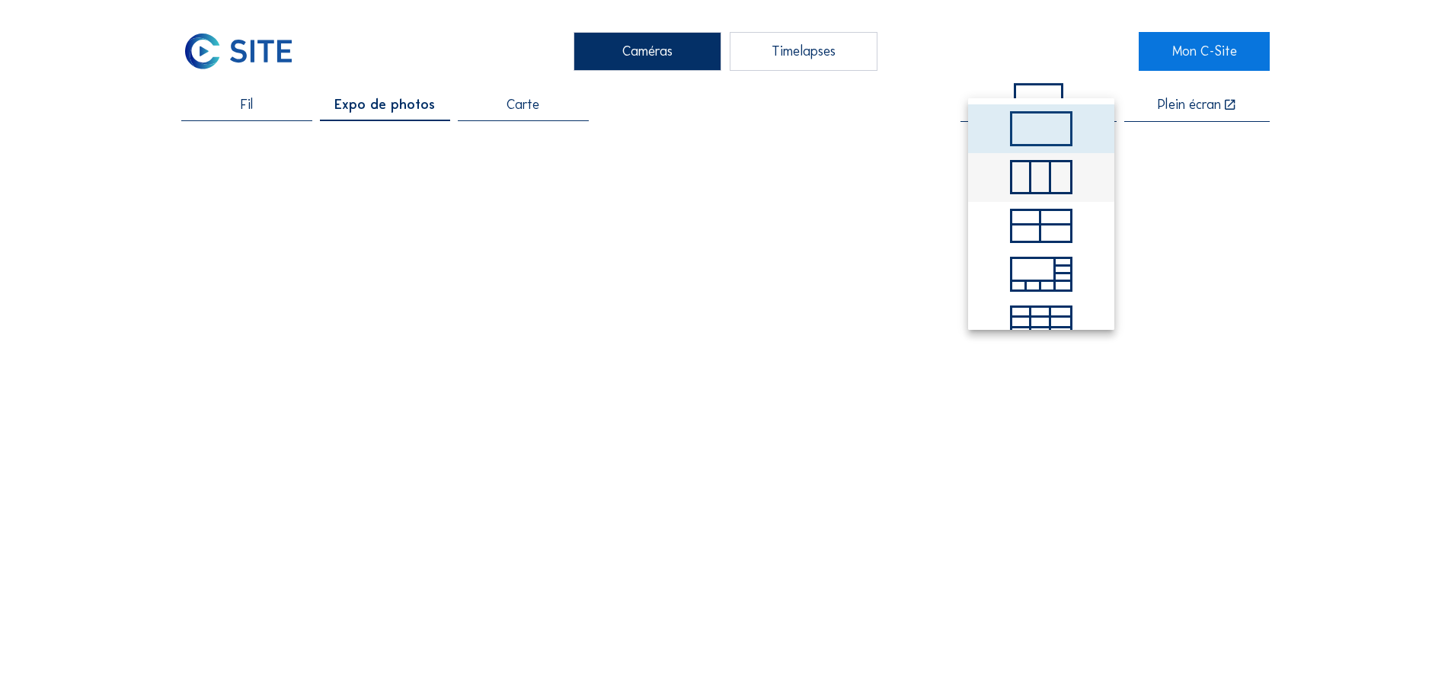
click at [1035, 190] on div at bounding box center [1040, 177] width 19 height 30
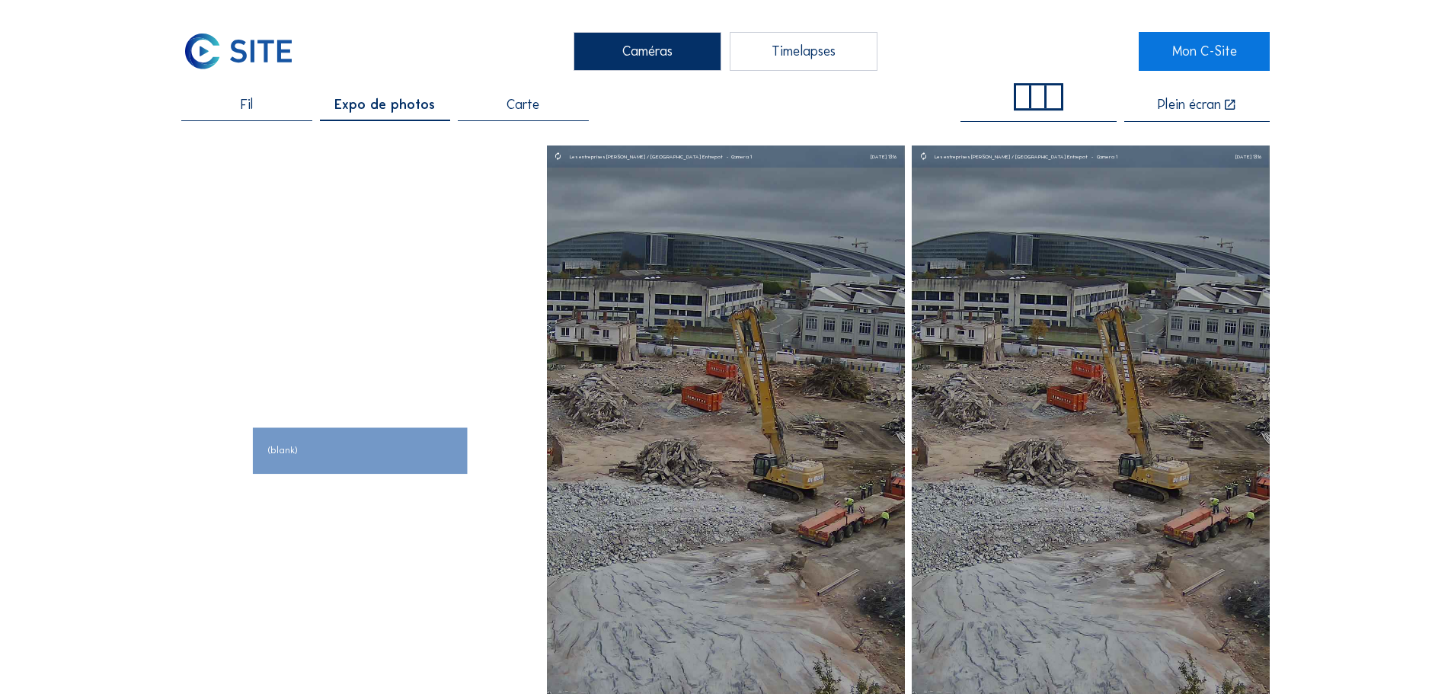
click at [385, 311] on div at bounding box center [723, 450] width 1085 height 610
